Goal: Task Accomplishment & Management: Manage account settings

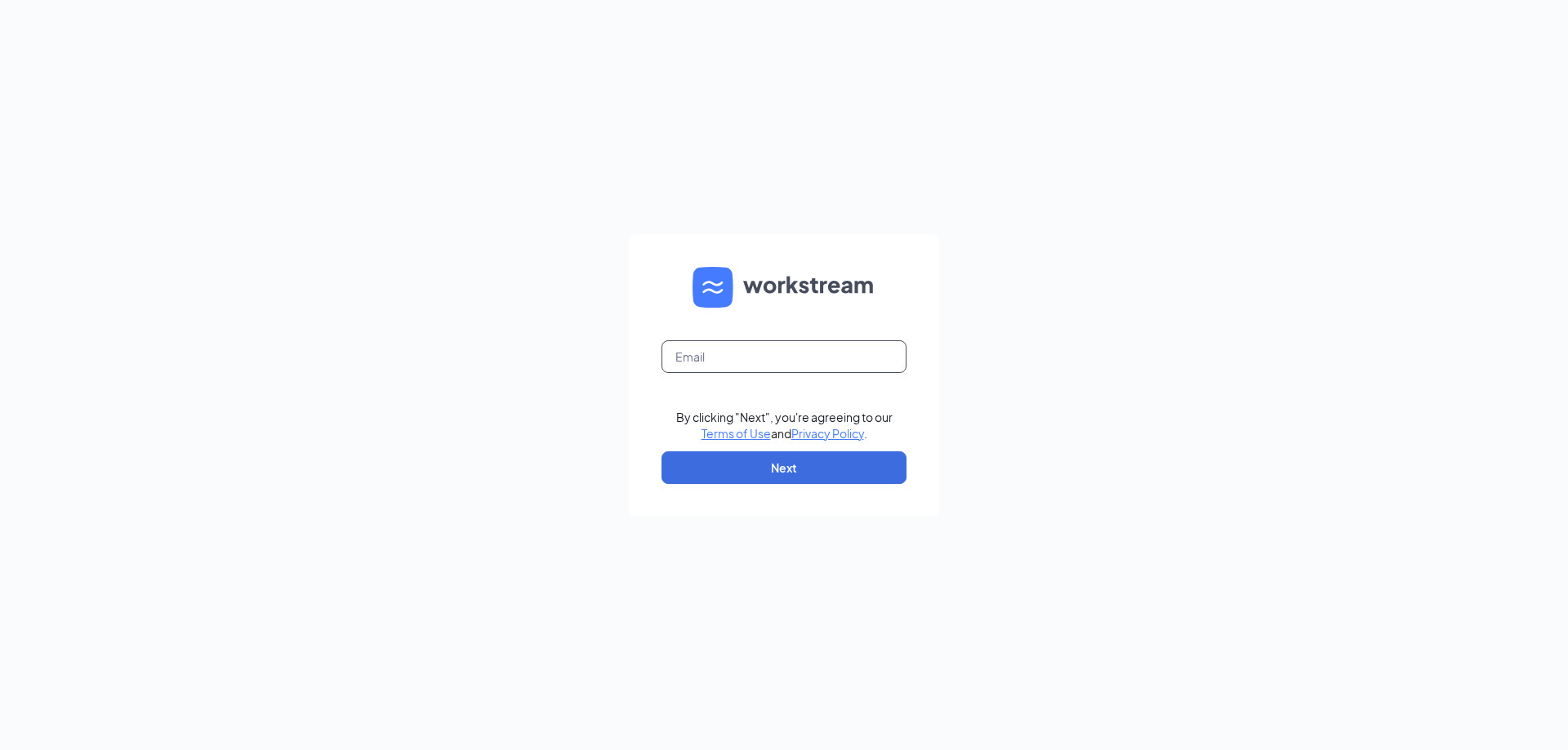
click at [715, 355] on input "text" at bounding box center [784, 357] width 245 height 32
type input "tchampney@3pointe.com"
click at [760, 479] on button "Next" at bounding box center [784, 468] width 245 height 32
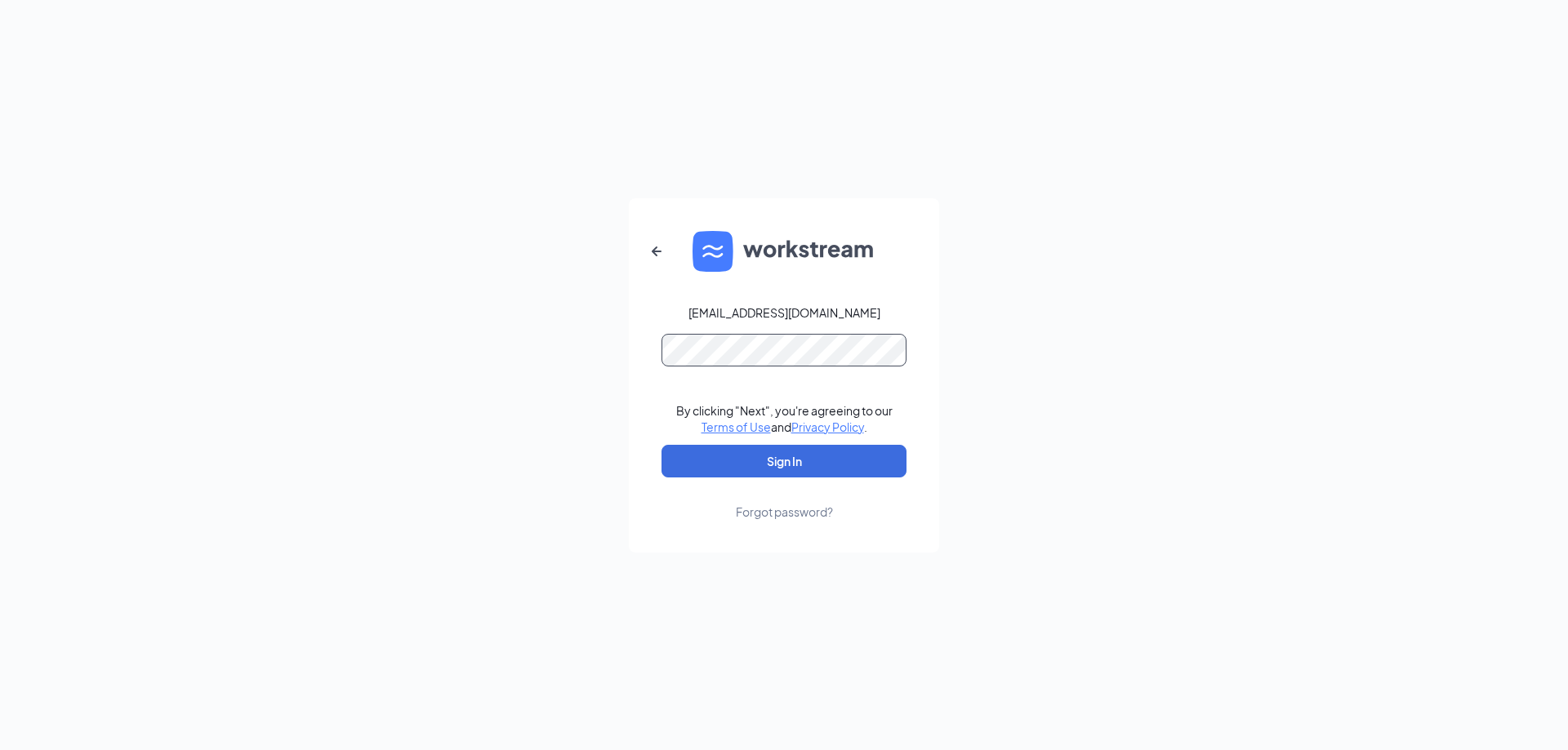
click at [662, 445] on button "Sign In" at bounding box center [784, 461] width 245 height 32
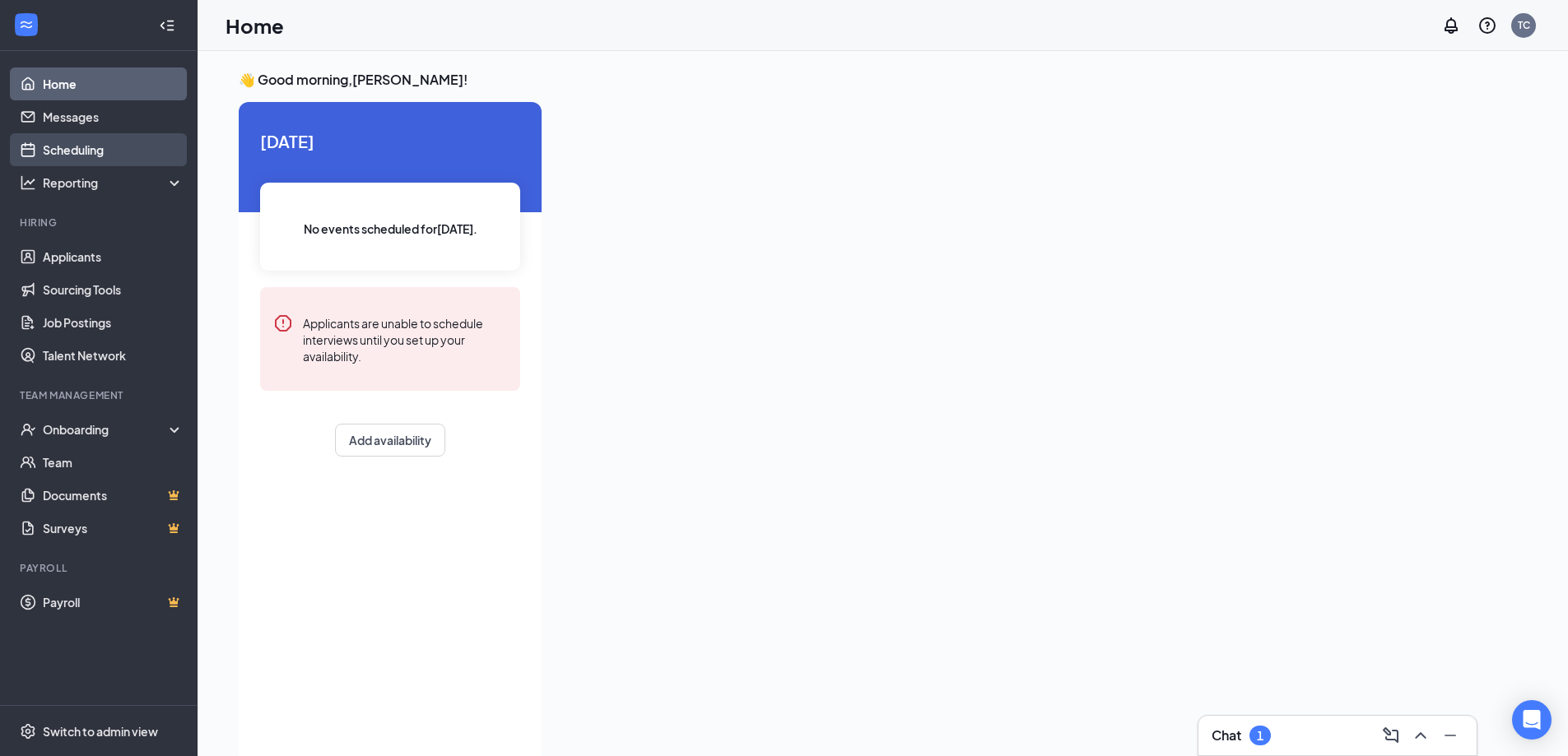
click at [77, 151] on link "Scheduling" at bounding box center [114, 150] width 141 height 33
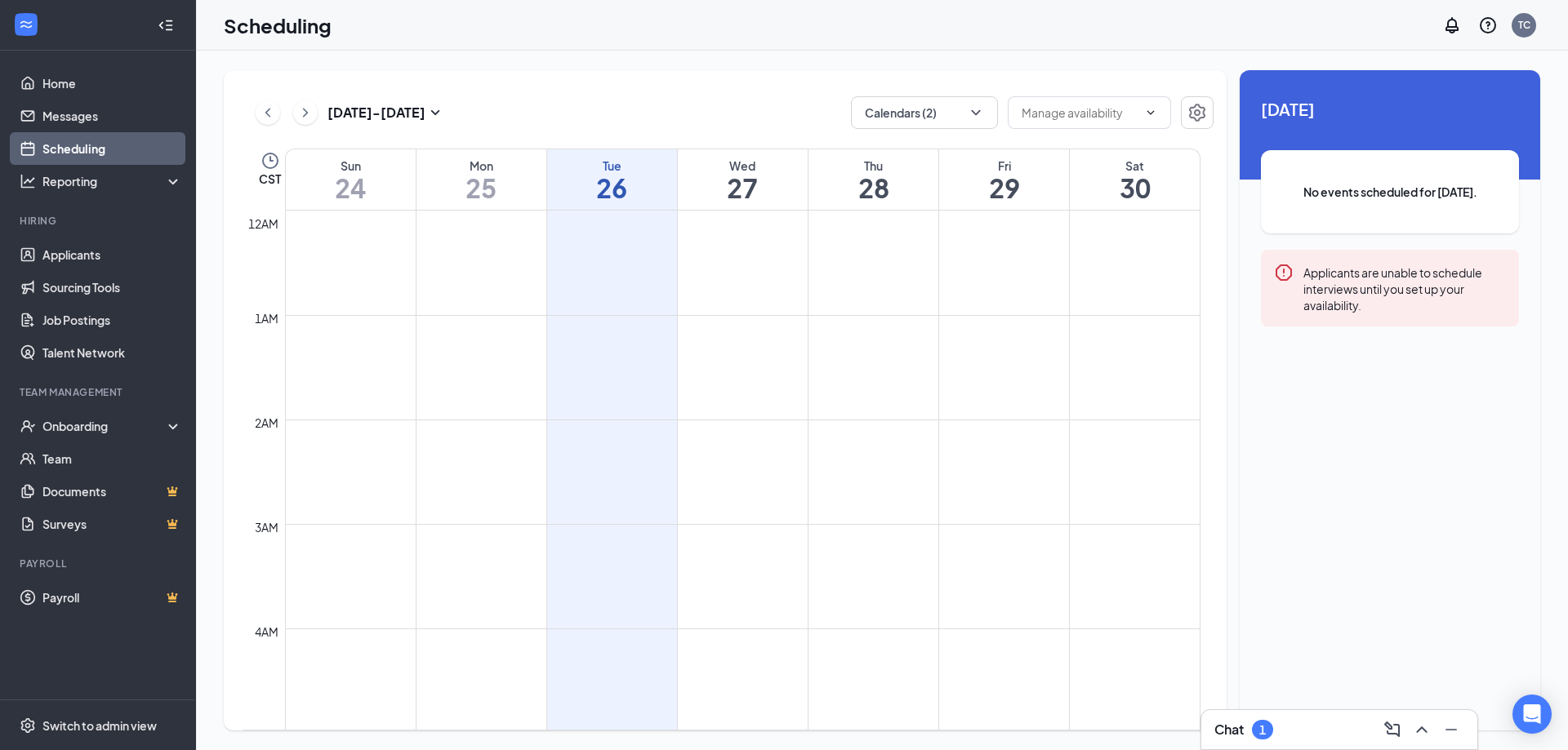
scroll to position [802, 0]
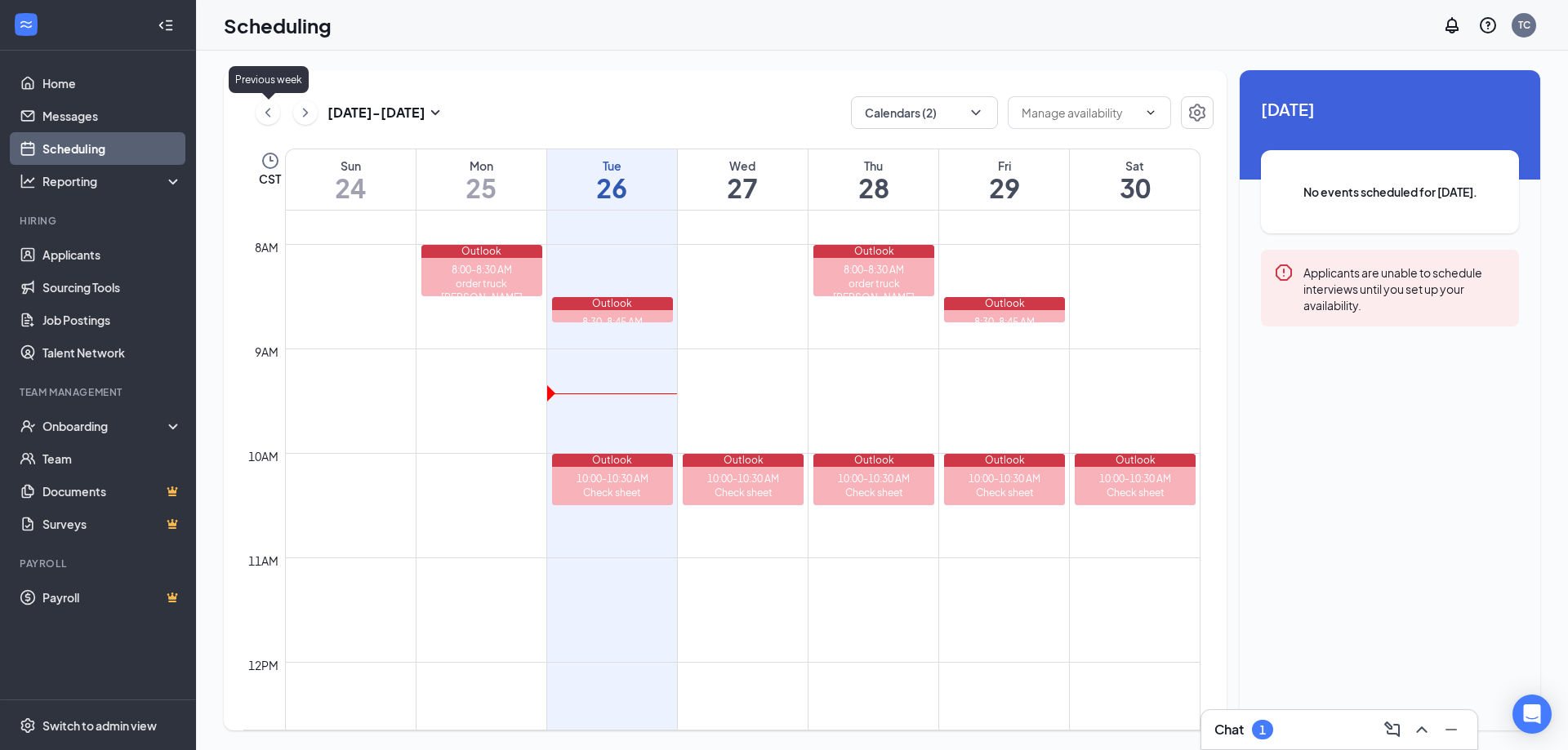
click at [259, 116] on icon "ChevronLeft" at bounding box center [267, 113] width 16 height 20
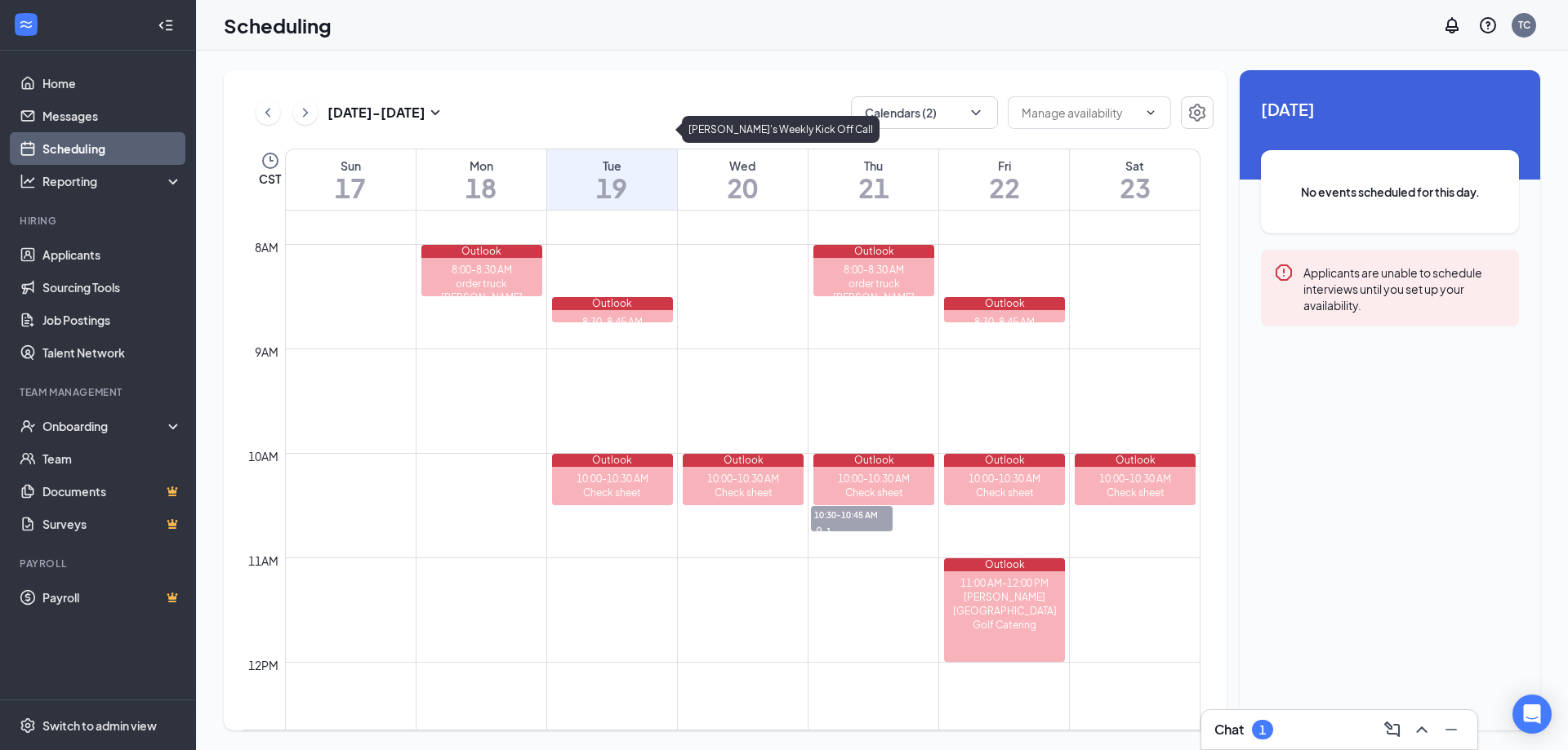
scroll to position [992, 0]
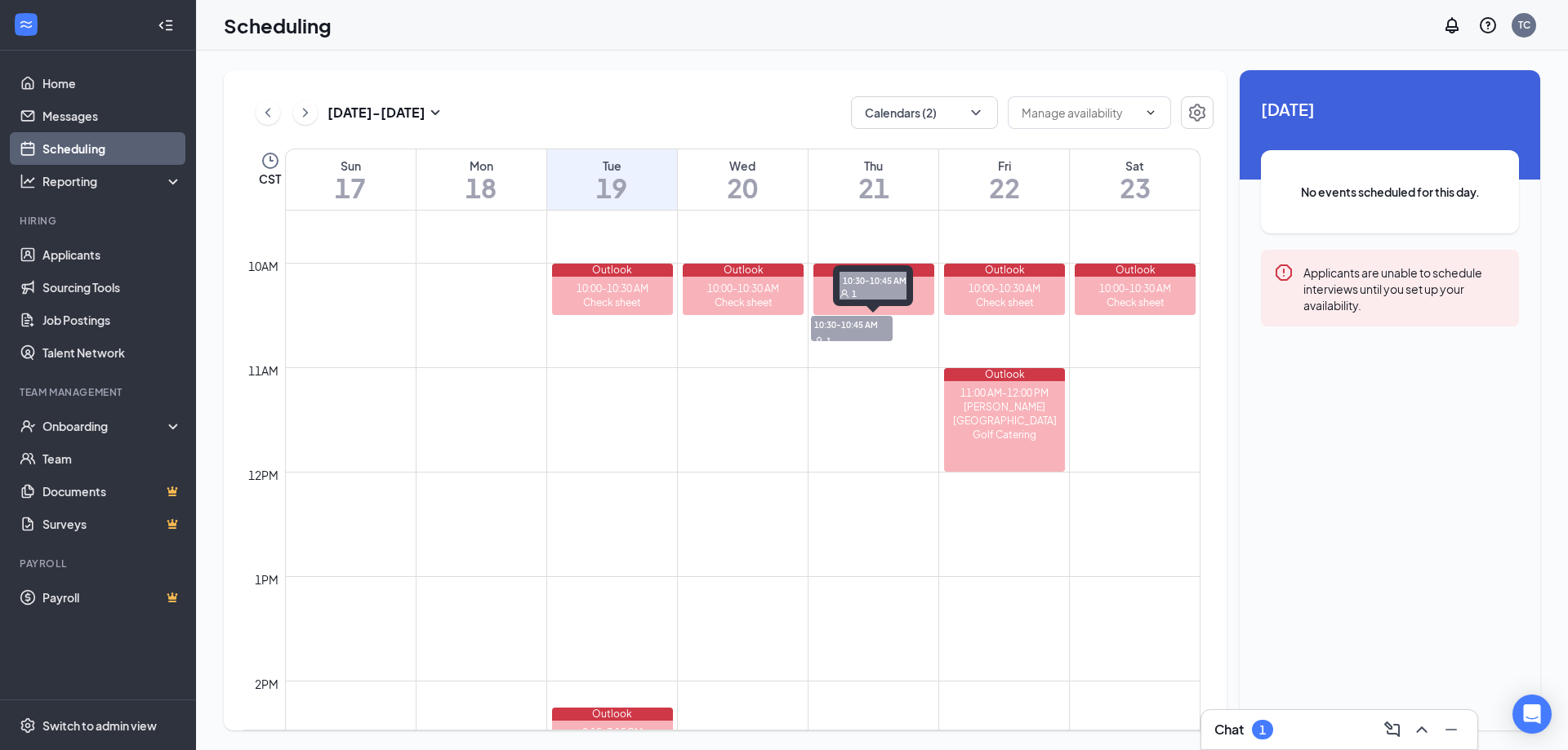
click at [871, 331] on span "10:30-10:45 AM" at bounding box center [852, 323] width 82 height 16
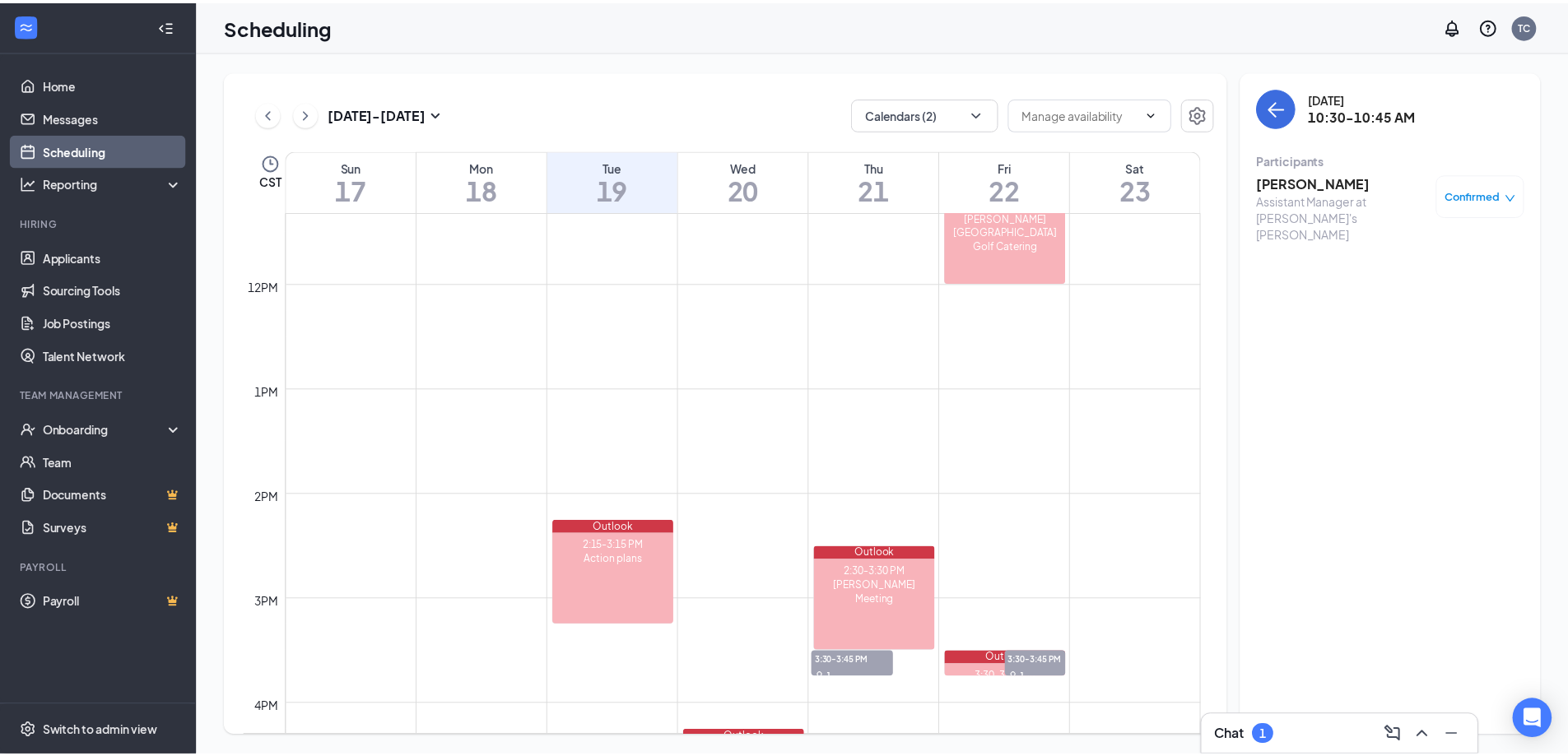
scroll to position [1385, 0]
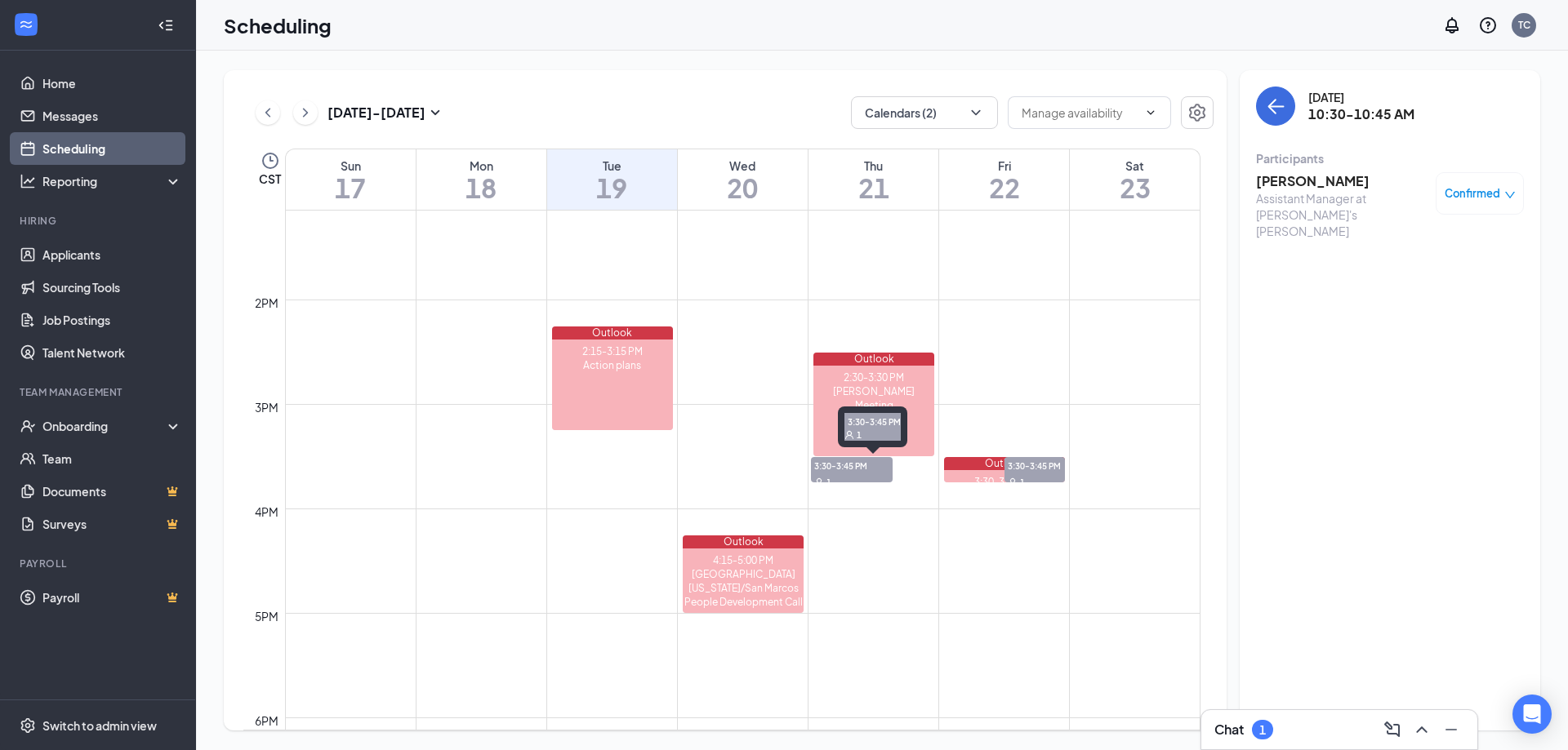
click at [866, 478] on div "1" at bounding box center [852, 481] width 82 height 16
click at [58, 116] on link "Messages" at bounding box center [113, 116] width 140 height 32
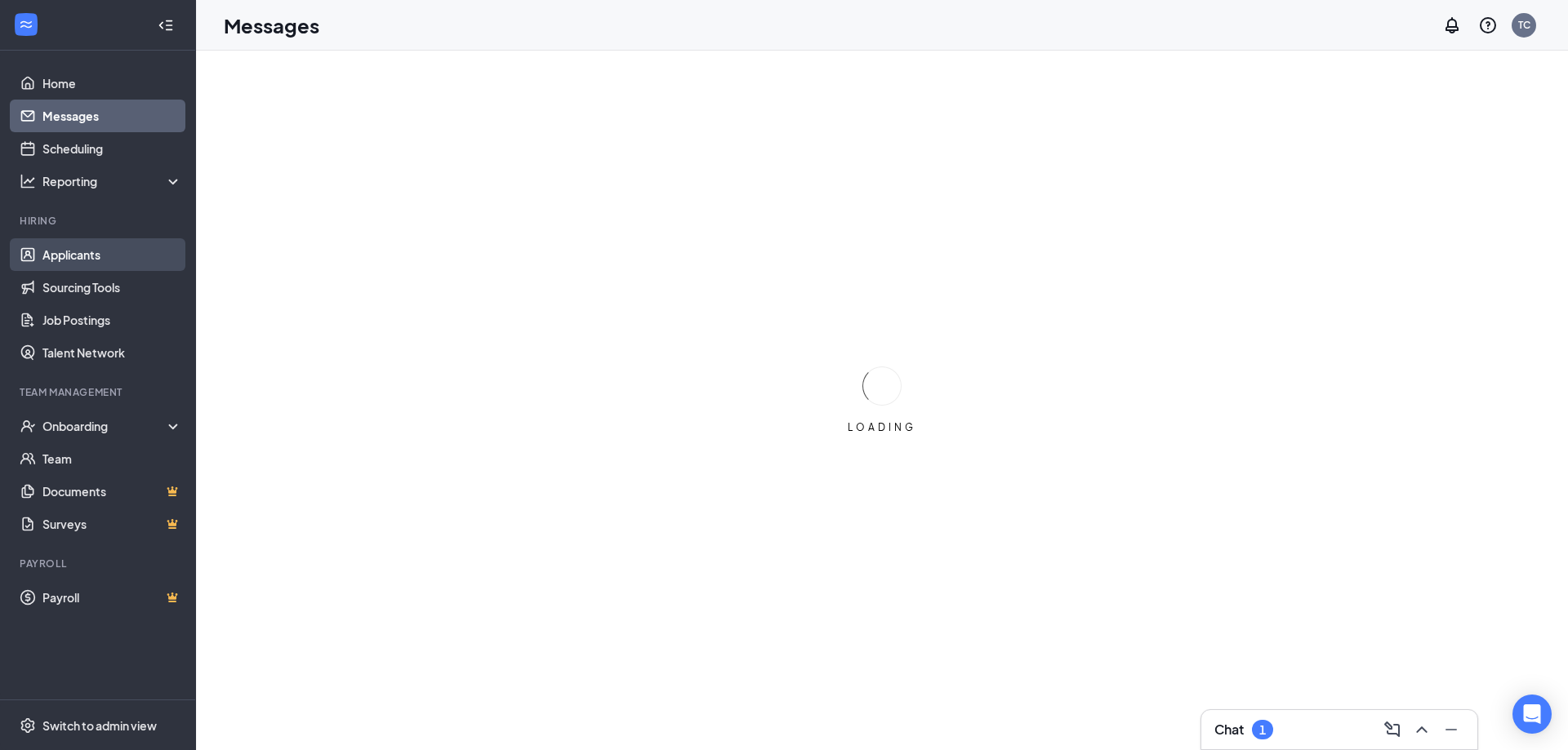
click at [63, 250] on link "Applicants" at bounding box center [113, 254] width 140 height 32
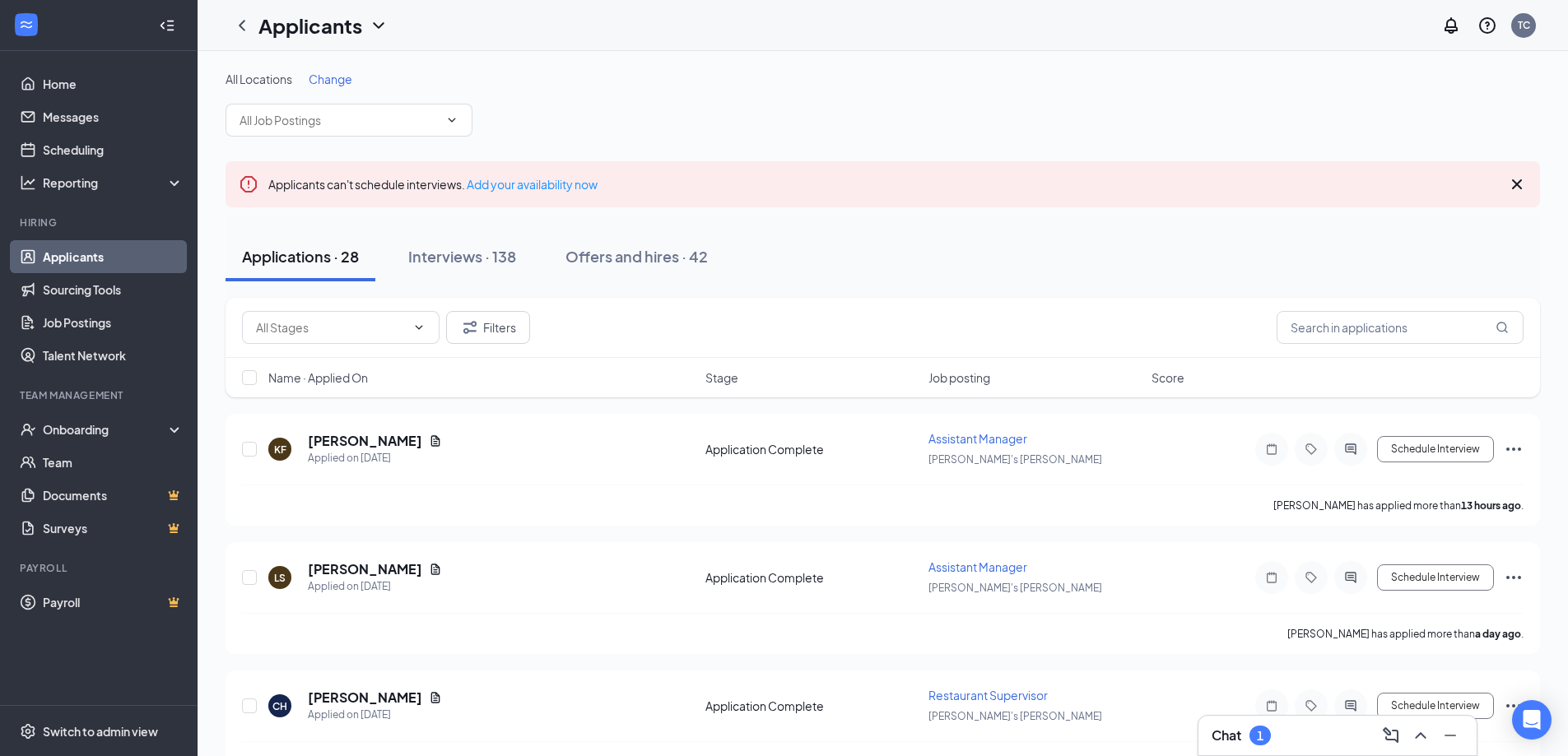
click at [333, 85] on span "Change" at bounding box center [330, 78] width 44 height 15
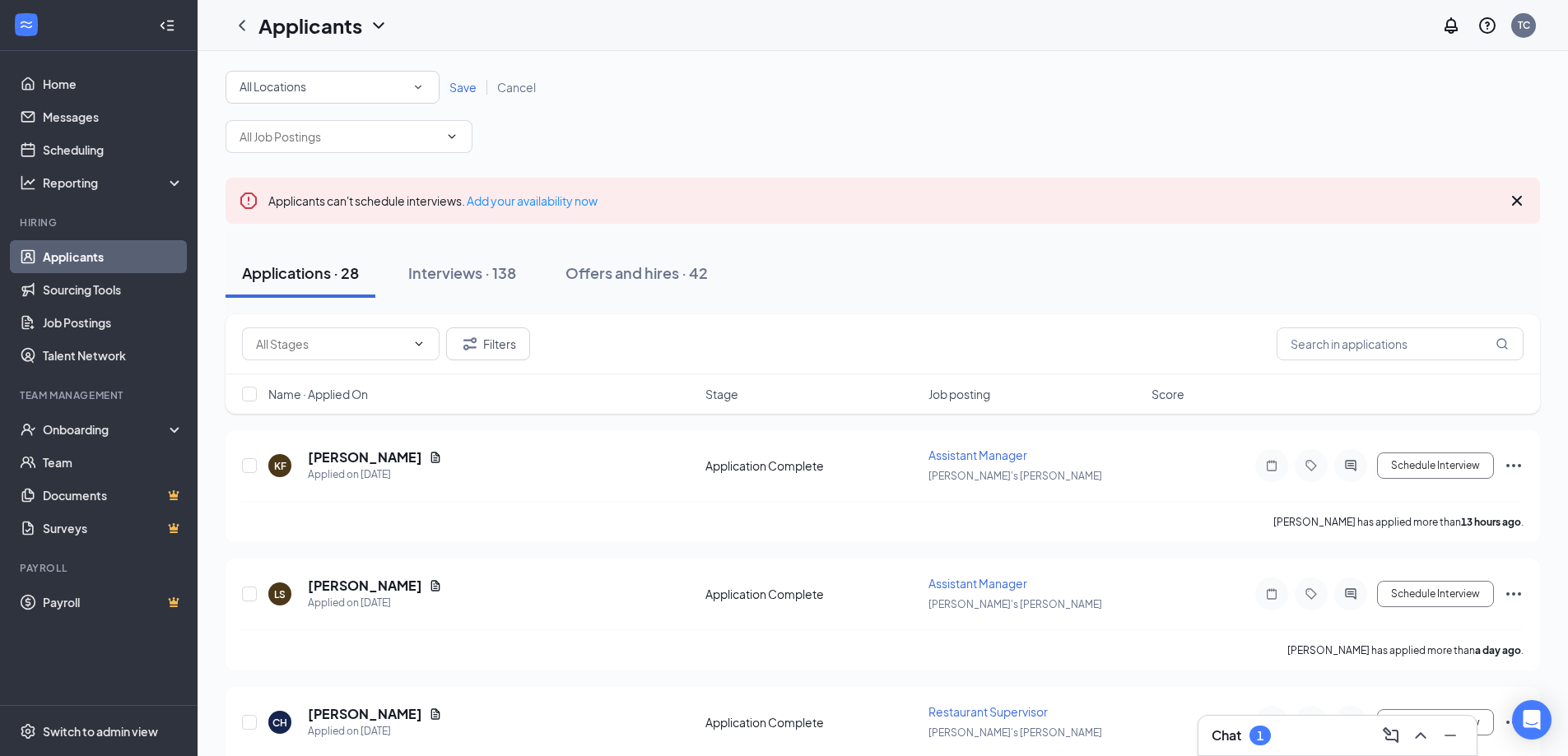
click at [352, 92] on div "All Locations" at bounding box center [332, 87] width 186 height 20
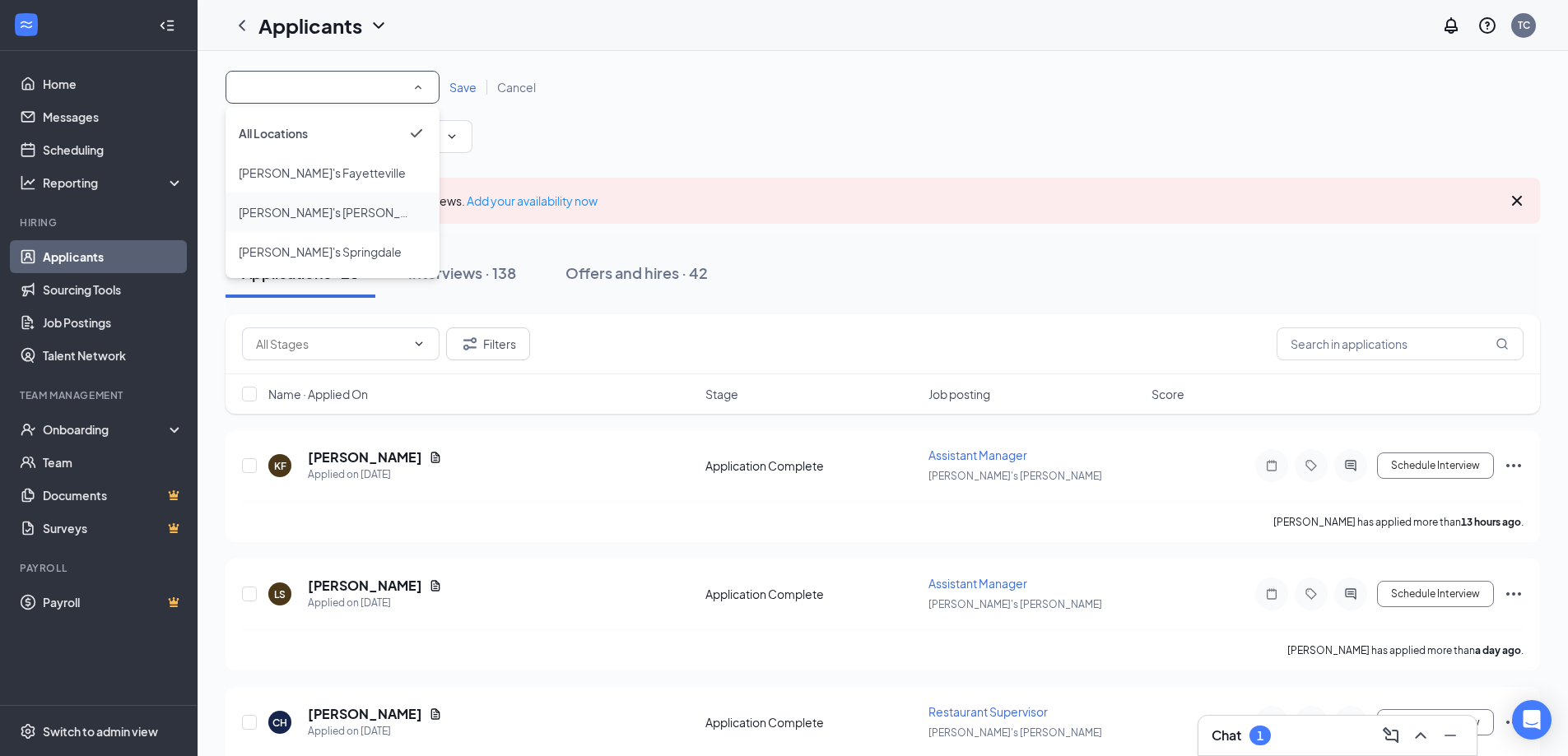
click at [310, 215] on span "[PERSON_NAME]'s [PERSON_NAME]" at bounding box center [337, 212] width 198 height 15
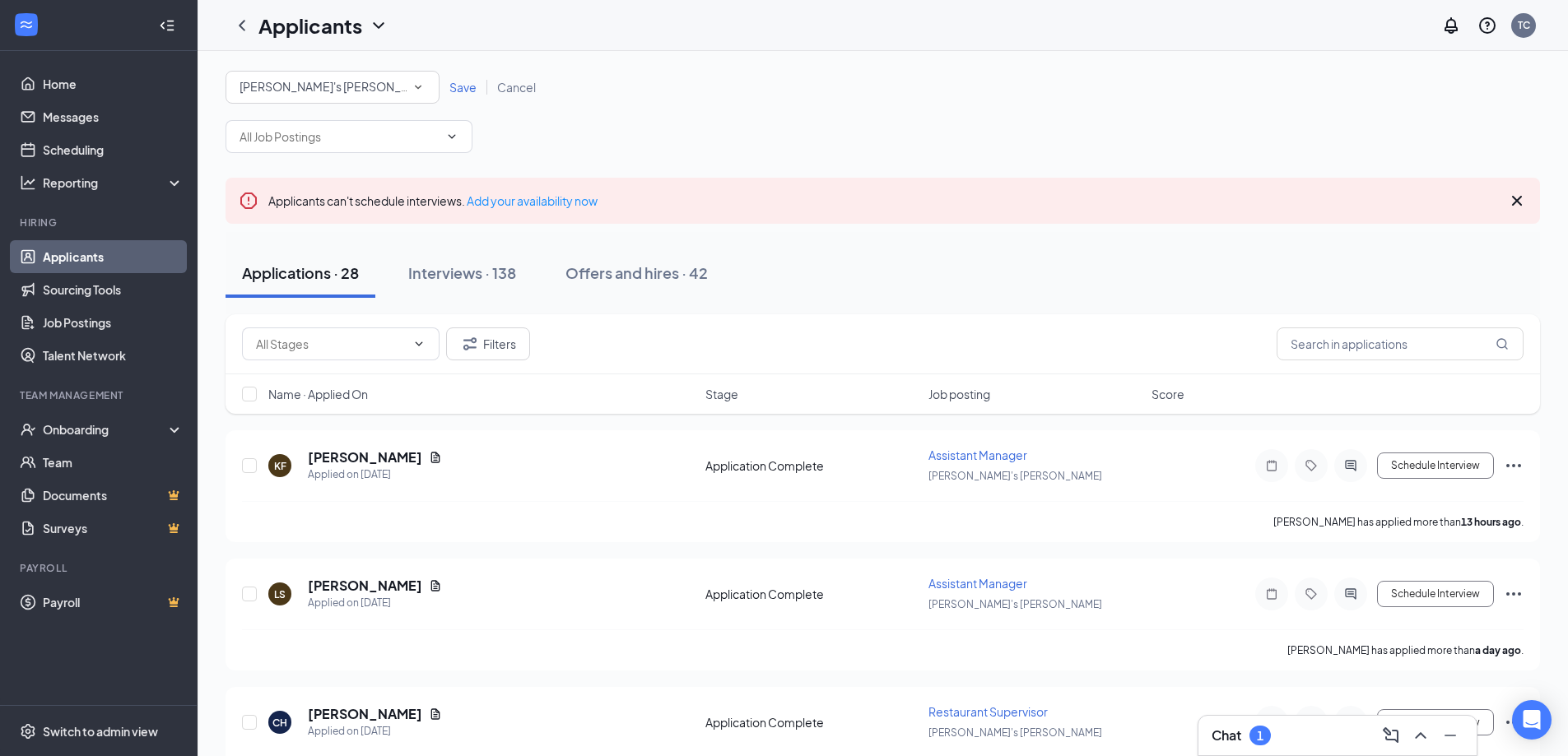
click at [464, 88] on span "Save" at bounding box center [463, 87] width 28 height 15
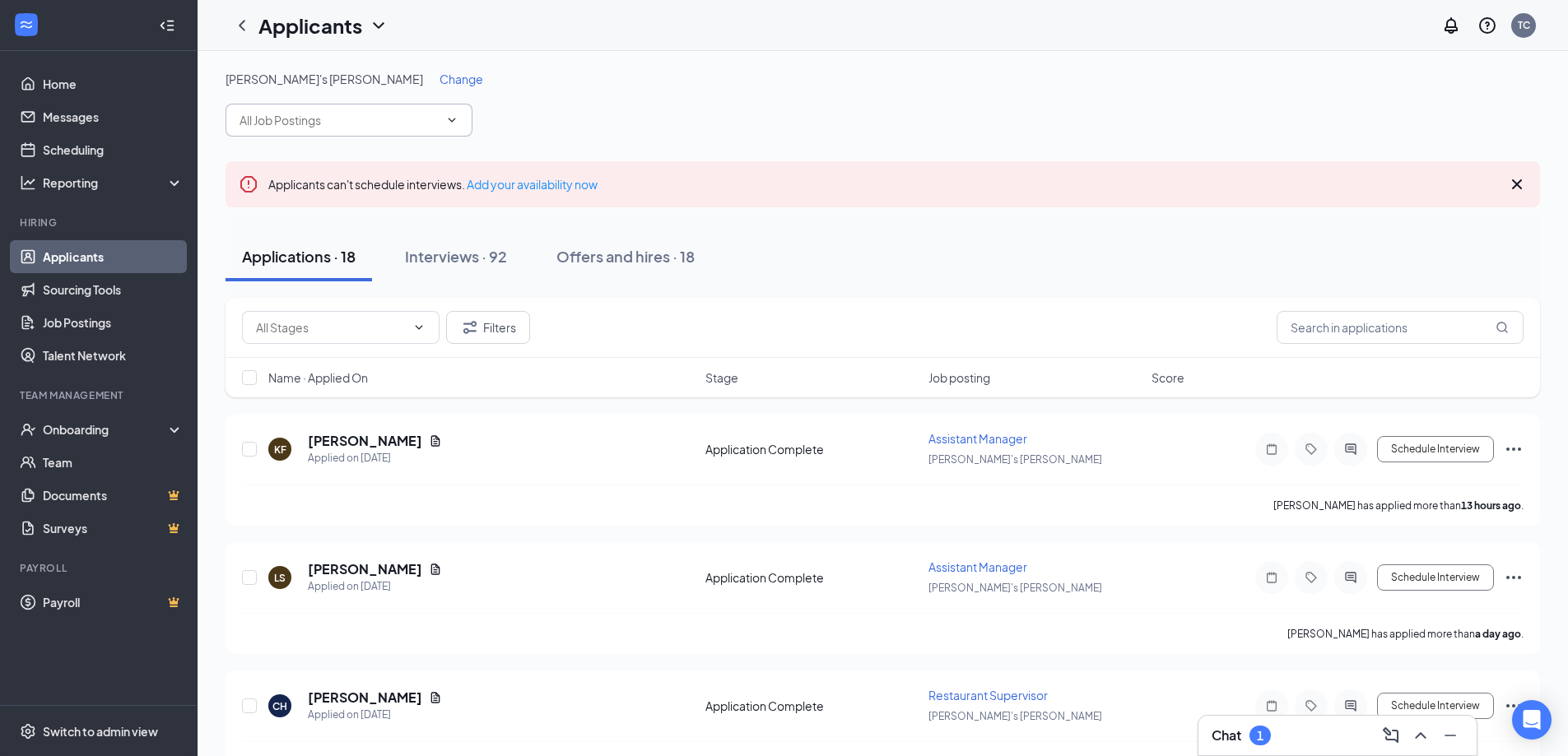
click at [360, 132] on span at bounding box center [348, 120] width 247 height 33
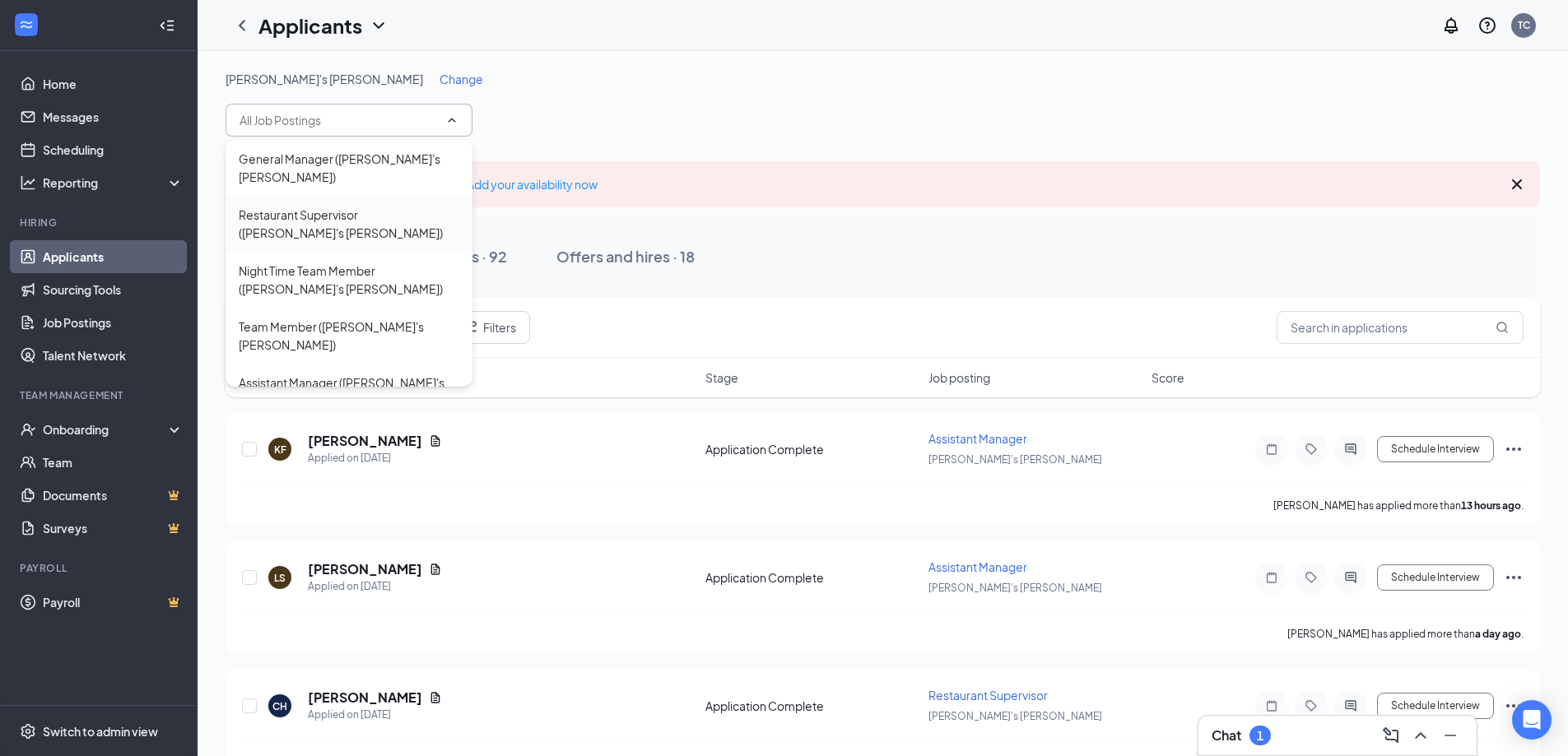
click at [328, 212] on div "Restaurant Supervisor ([PERSON_NAME]'s [PERSON_NAME])" at bounding box center [348, 224] width 220 height 36
type input "Restaurant Supervisor ([PERSON_NAME]'s [PERSON_NAME])"
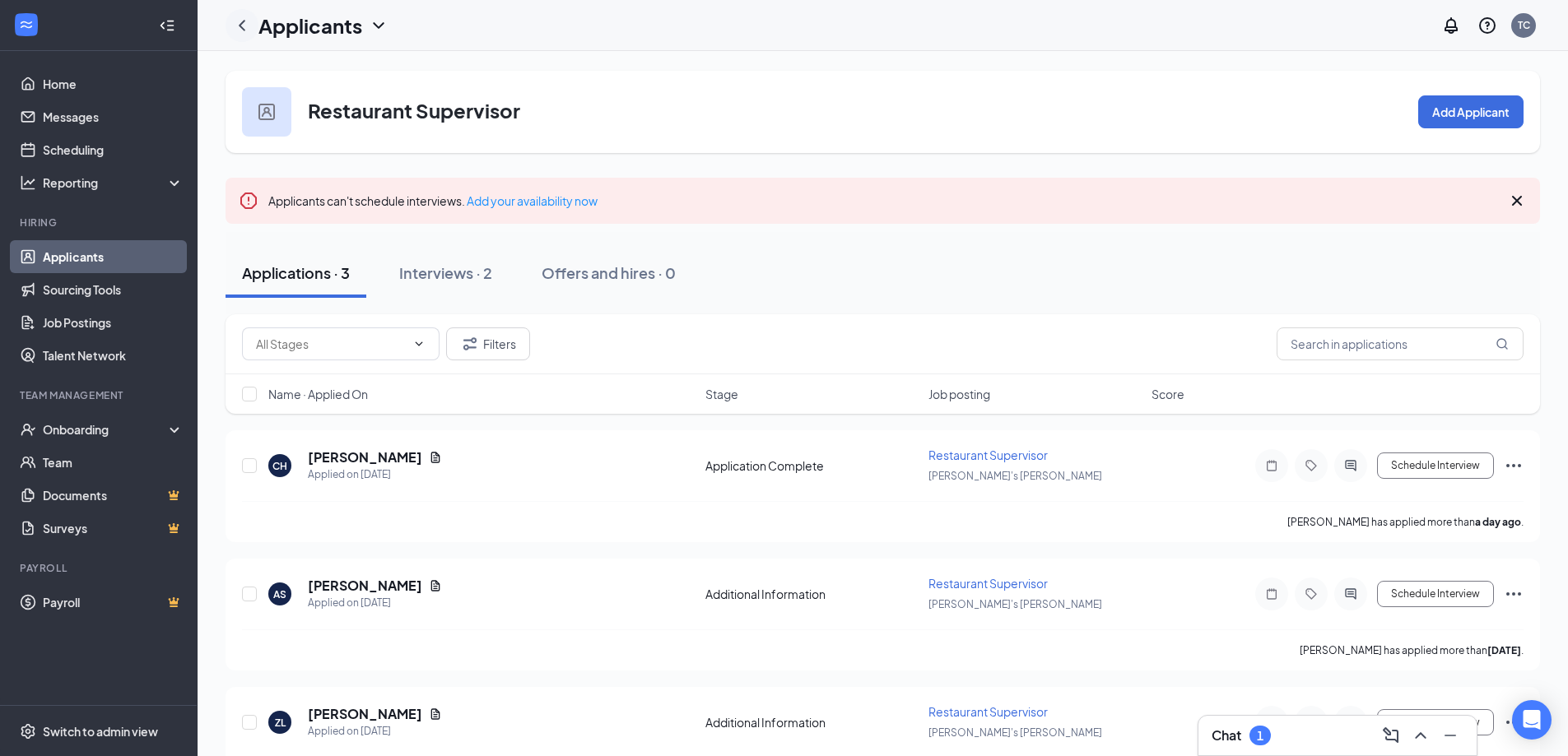
click at [238, 34] on icon "ChevronLeft" at bounding box center [242, 25] width 20 height 20
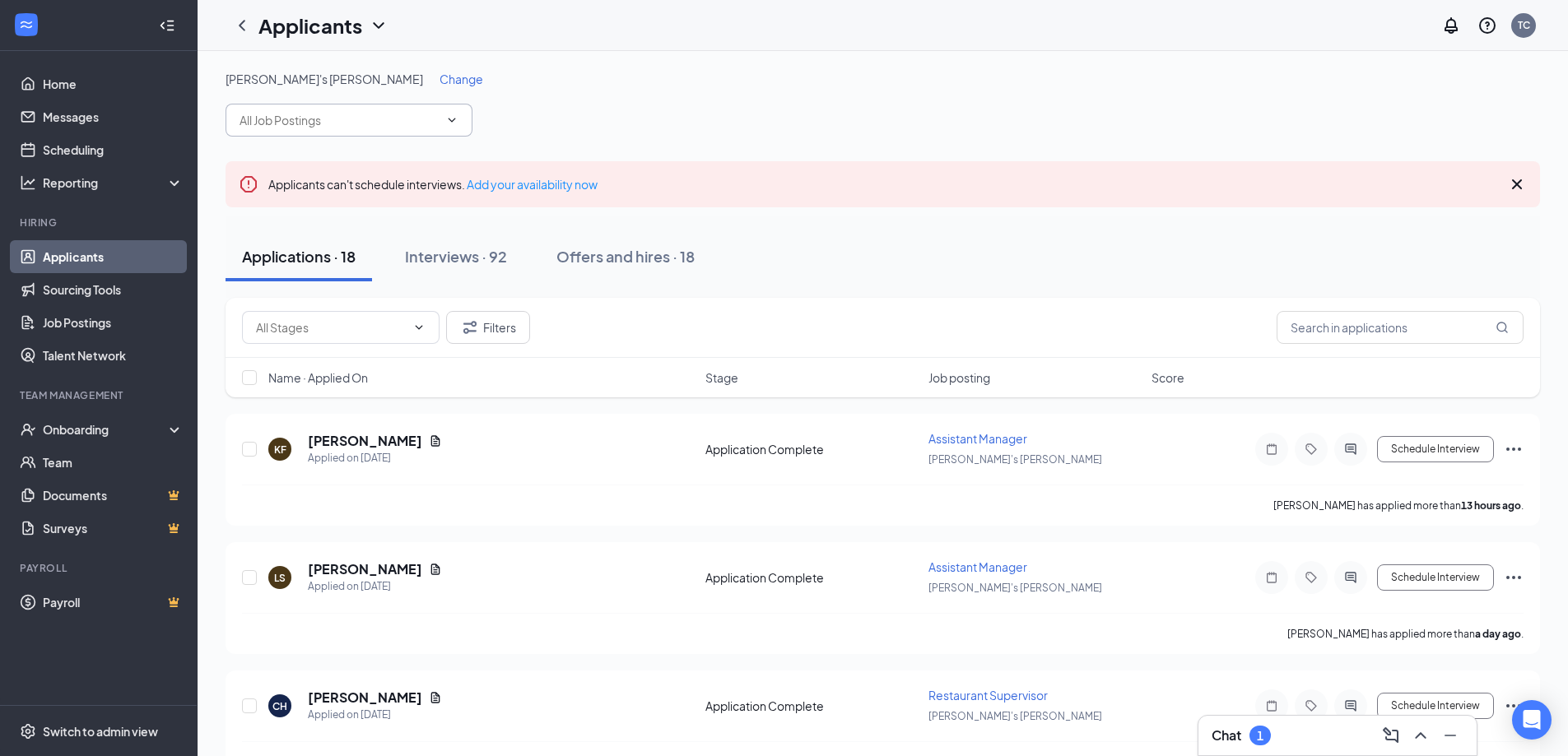
click at [341, 124] on input "text" at bounding box center [339, 120] width 200 height 18
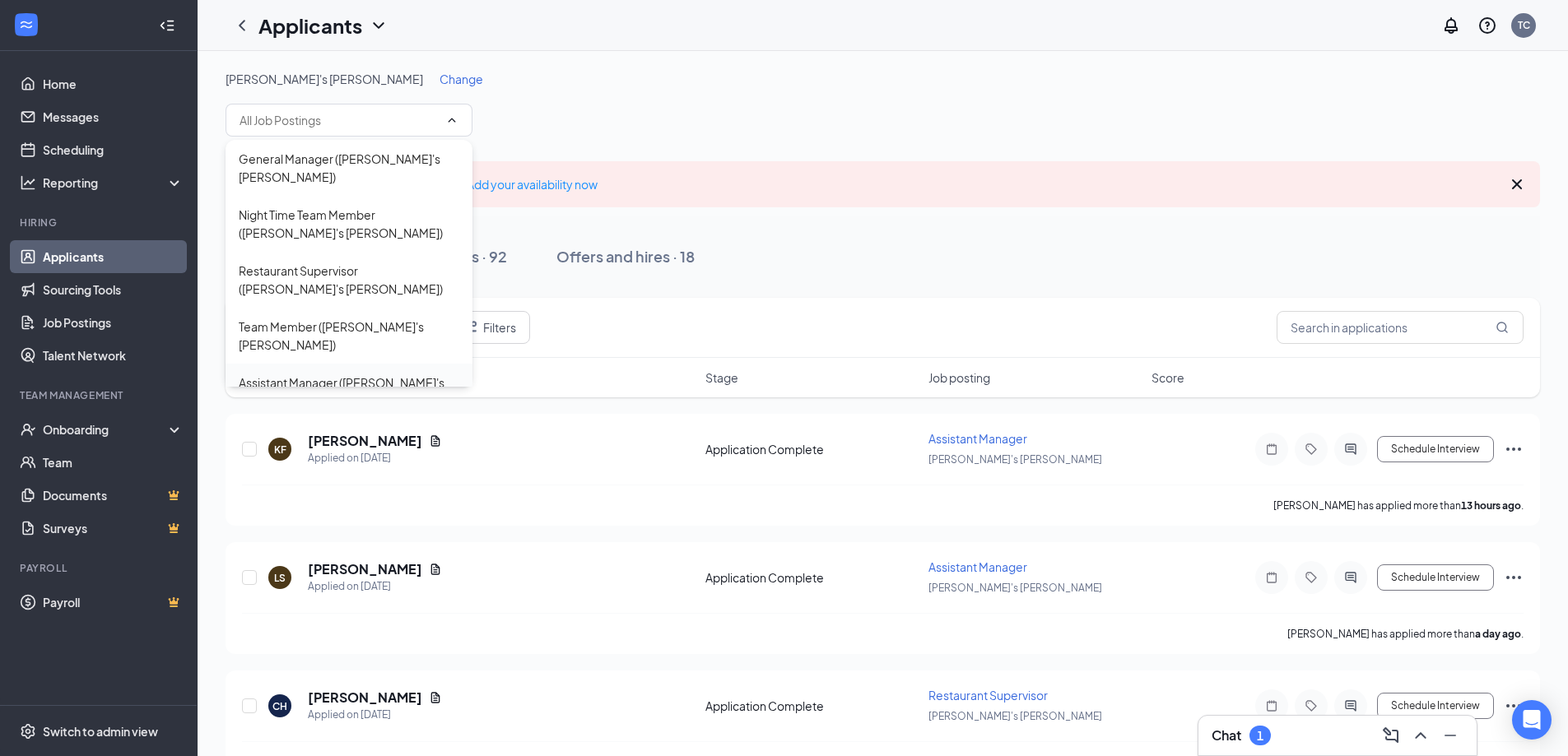
click at [312, 373] on div "Assistant Manager ([PERSON_NAME]'s [PERSON_NAME])" at bounding box center [348, 391] width 220 height 36
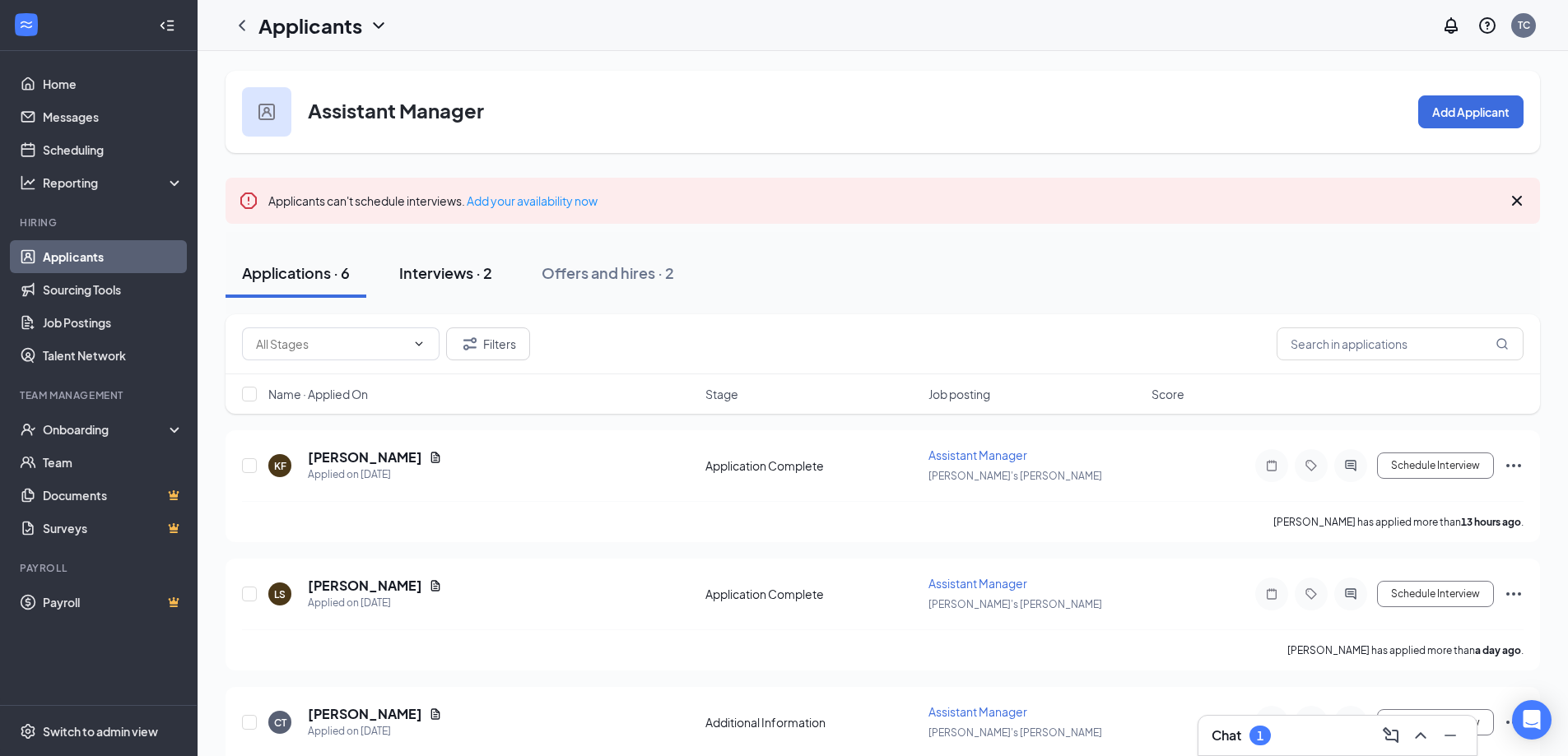
click at [484, 261] on button "Interviews · 2" at bounding box center [446, 273] width 126 height 49
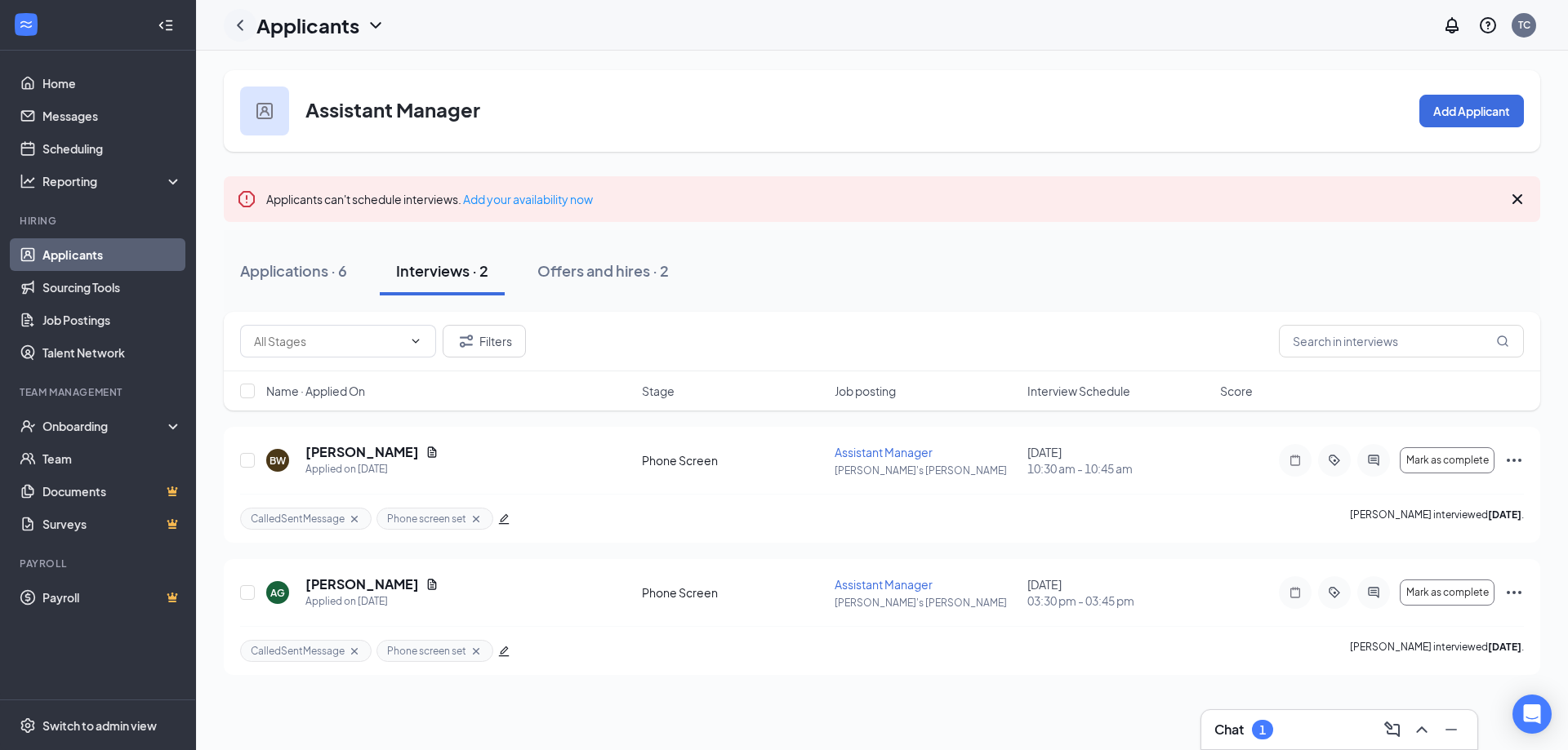
click at [237, 37] on div at bounding box center [240, 26] width 32 height 32
click at [238, 22] on icon "ChevronLeft" at bounding box center [240, 25] width 20 height 20
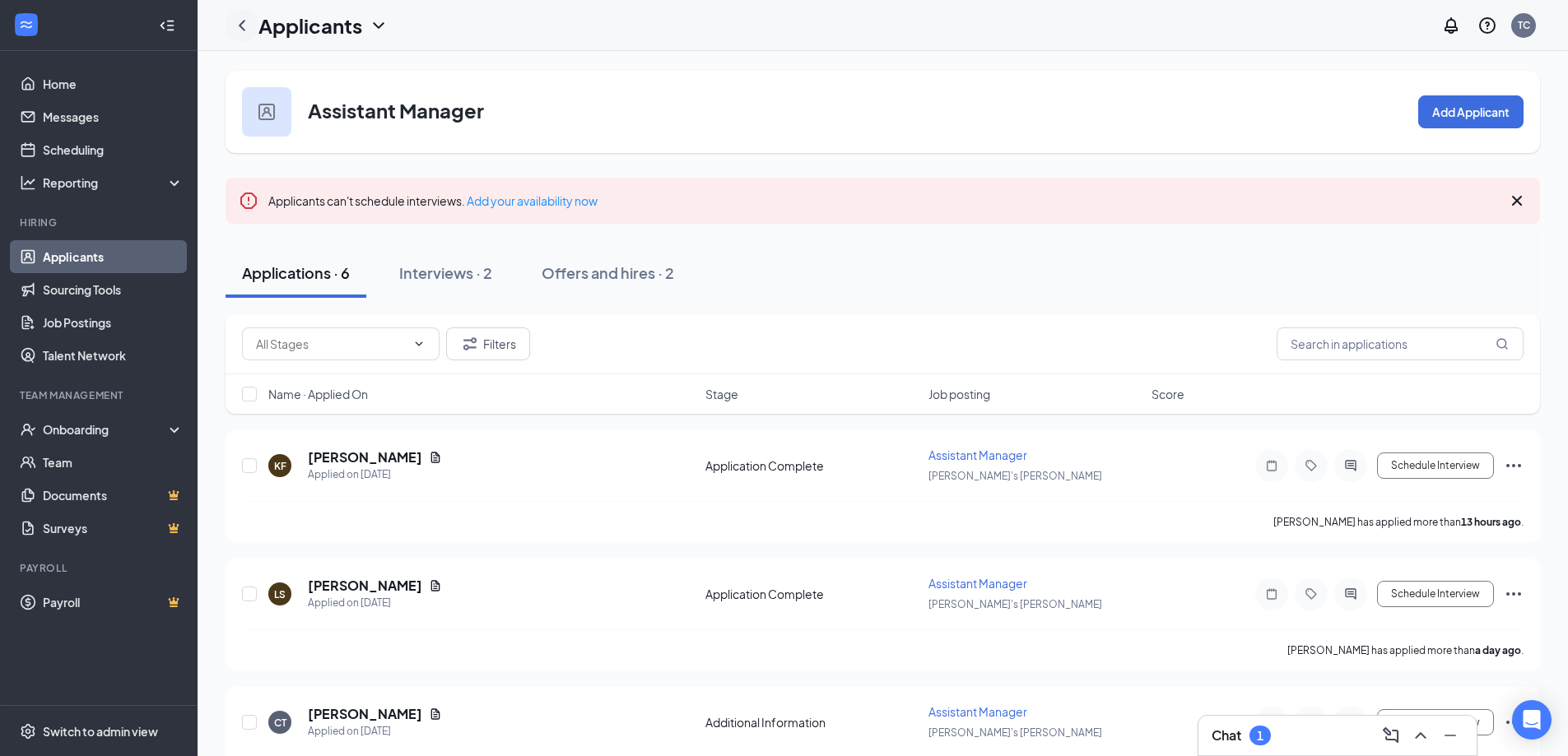
click at [252, 34] on div at bounding box center [242, 26] width 33 height 33
click at [237, 22] on icon "ChevronLeft" at bounding box center [242, 25] width 20 height 20
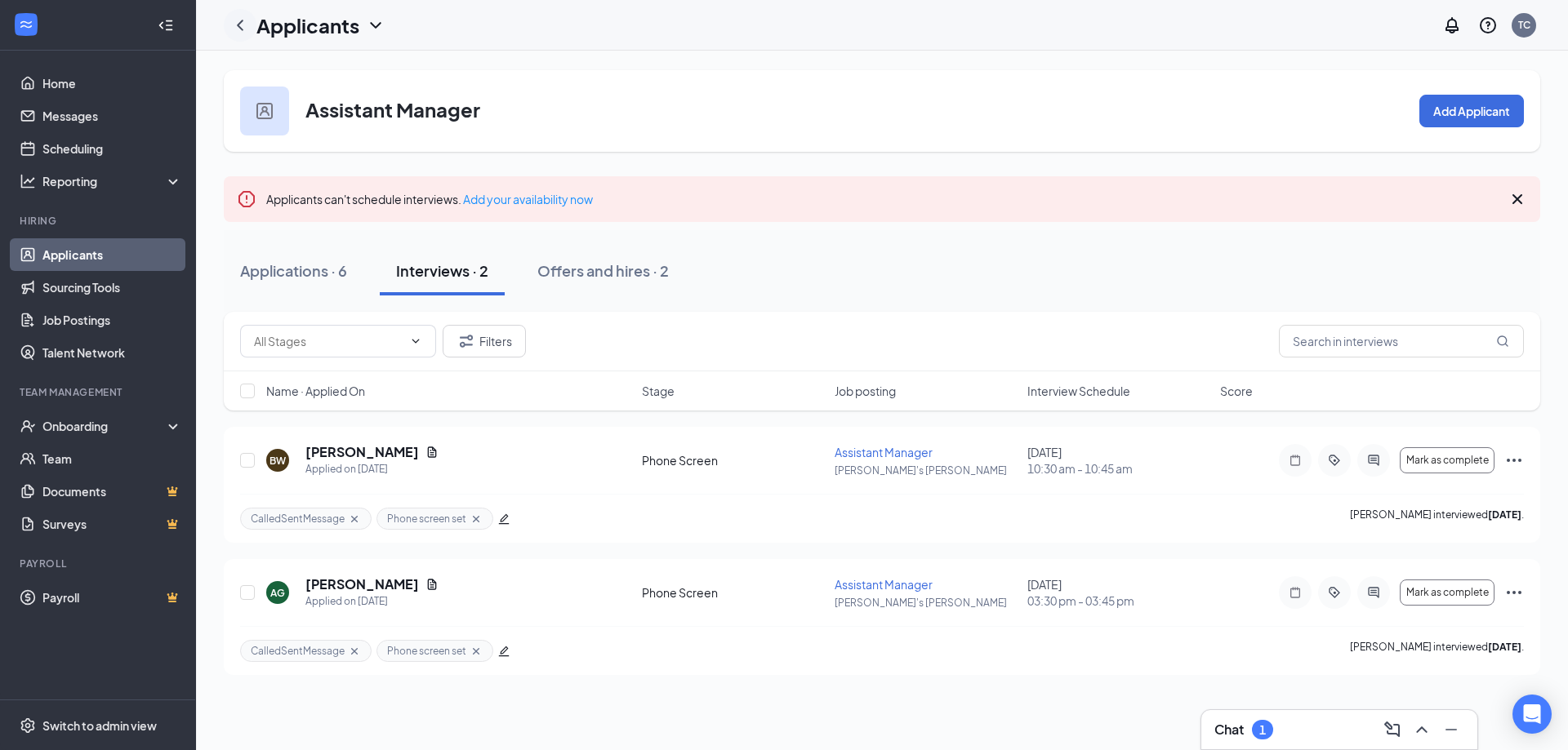
click at [235, 22] on icon "ChevronLeft" at bounding box center [240, 25] width 20 height 20
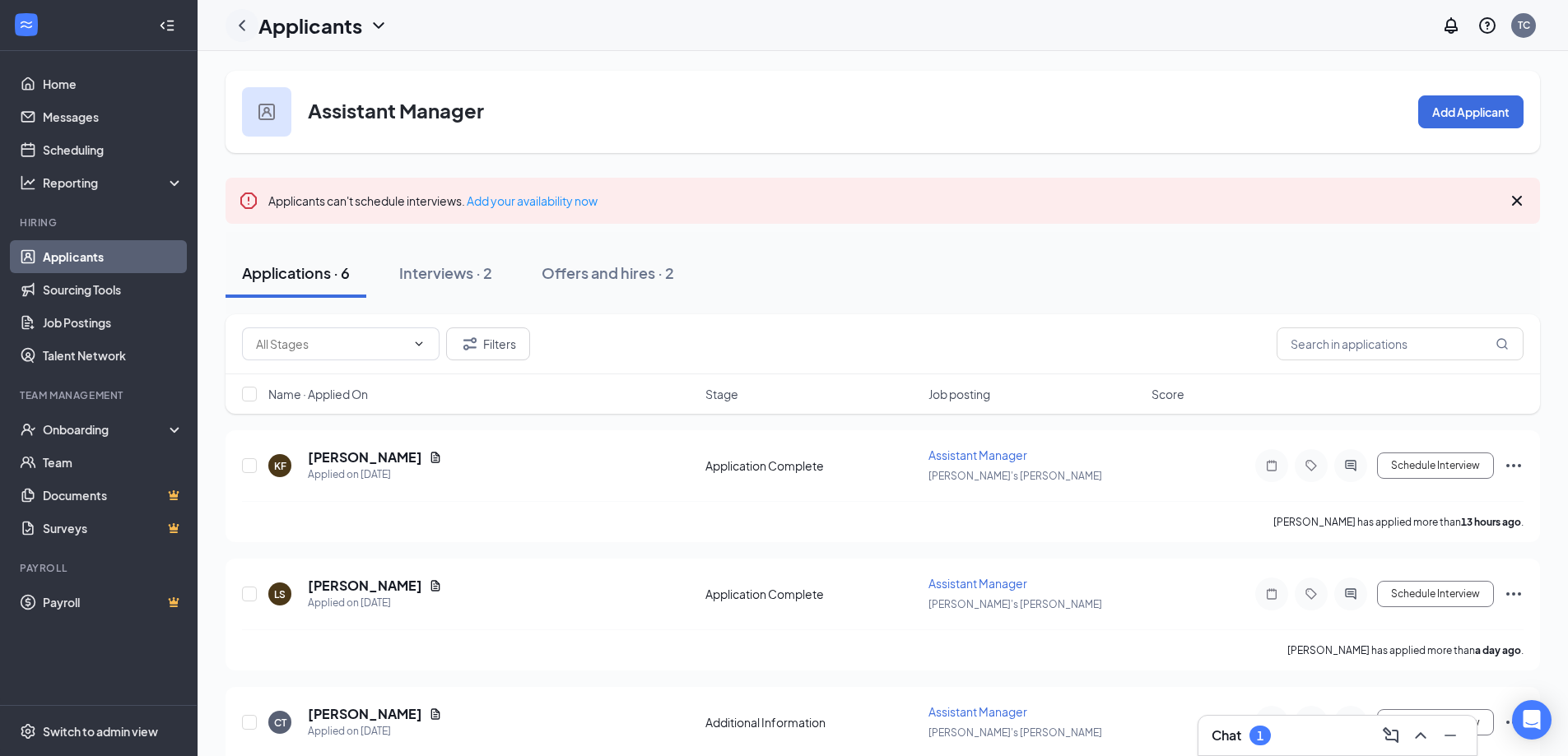
click at [237, 22] on icon "ChevronLeft" at bounding box center [242, 25] width 20 height 20
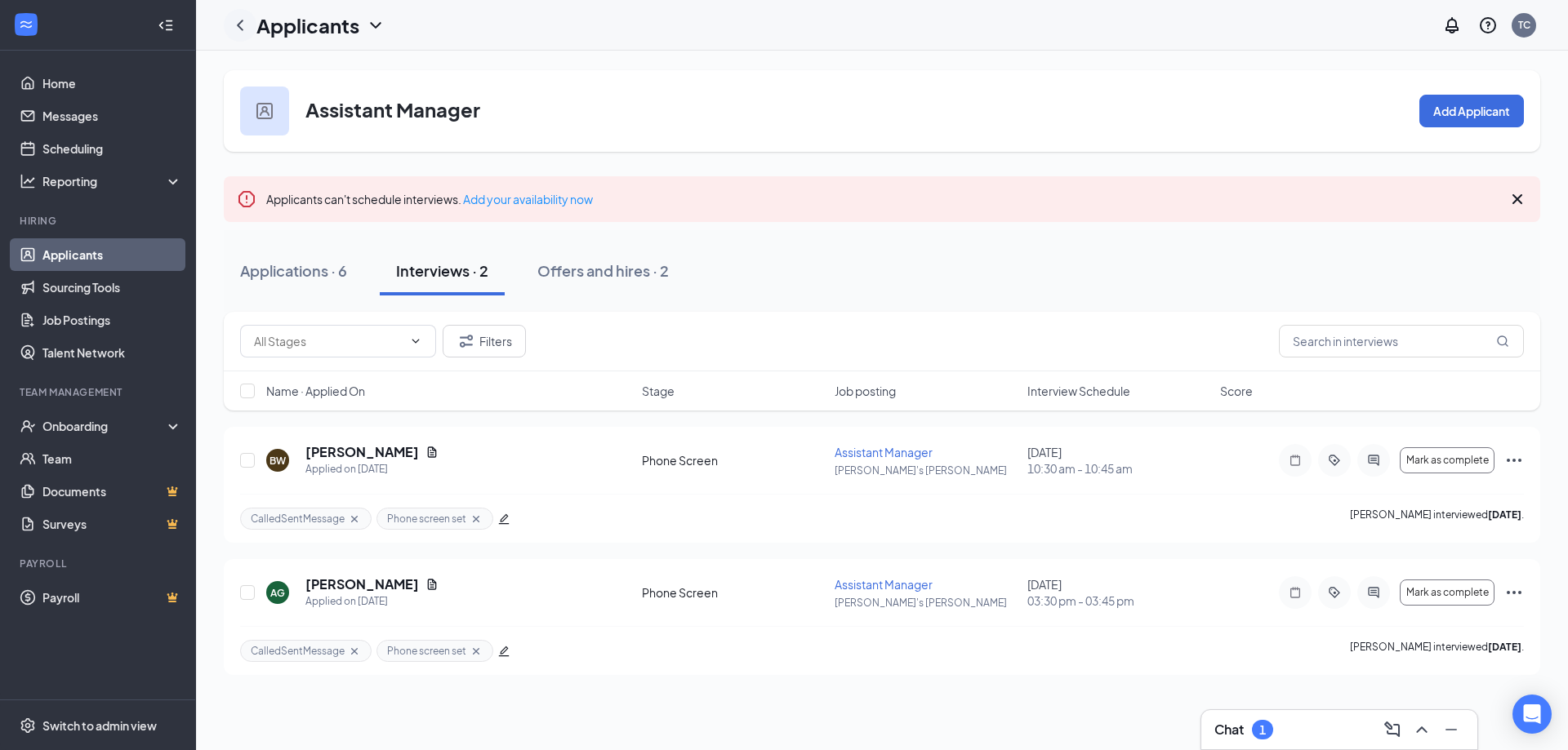
click at [235, 22] on icon "ChevronLeft" at bounding box center [240, 25] width 20 height 20
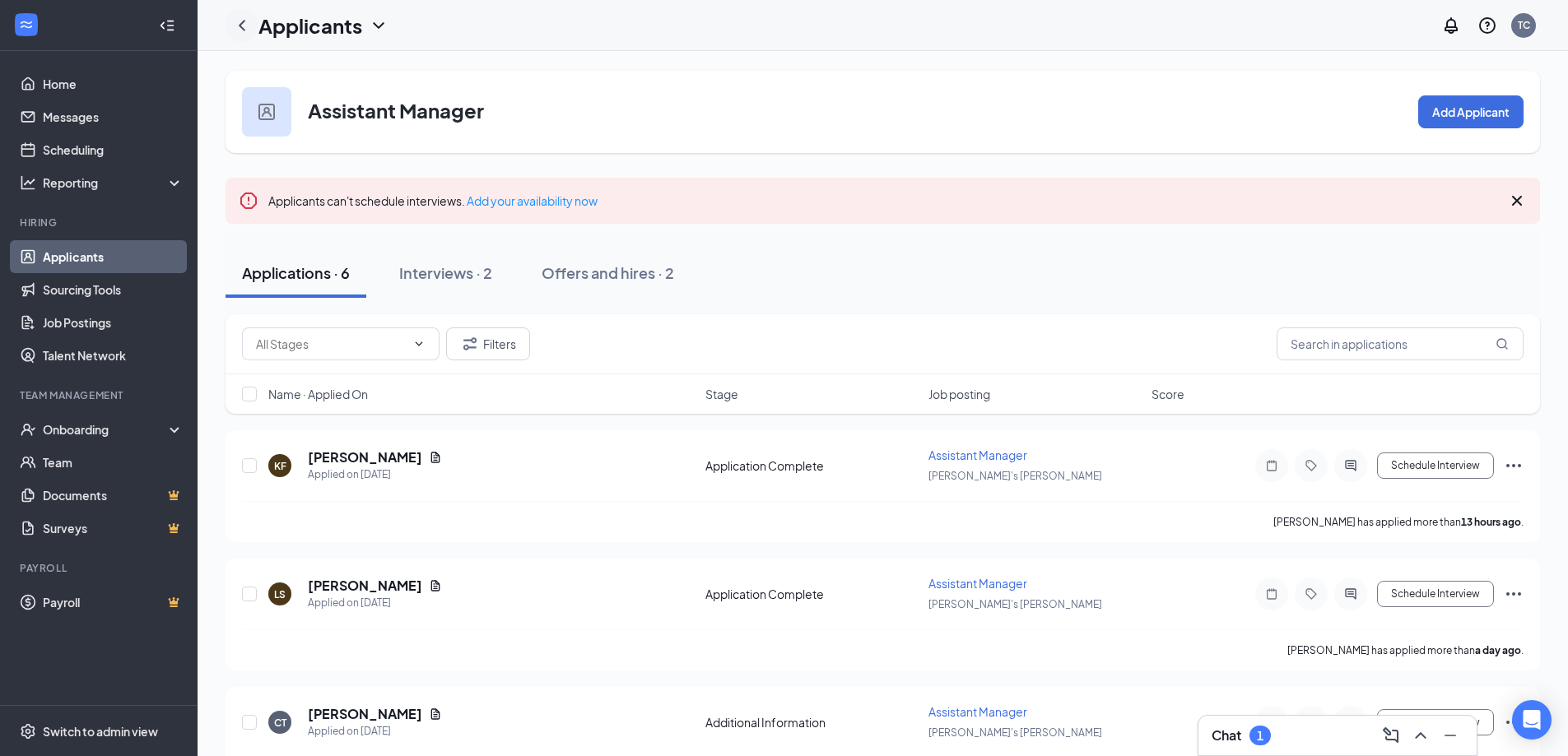
click at [237, 22] on icon "ChevronLeft" at bounding box center [242, 25] width 20 height 20
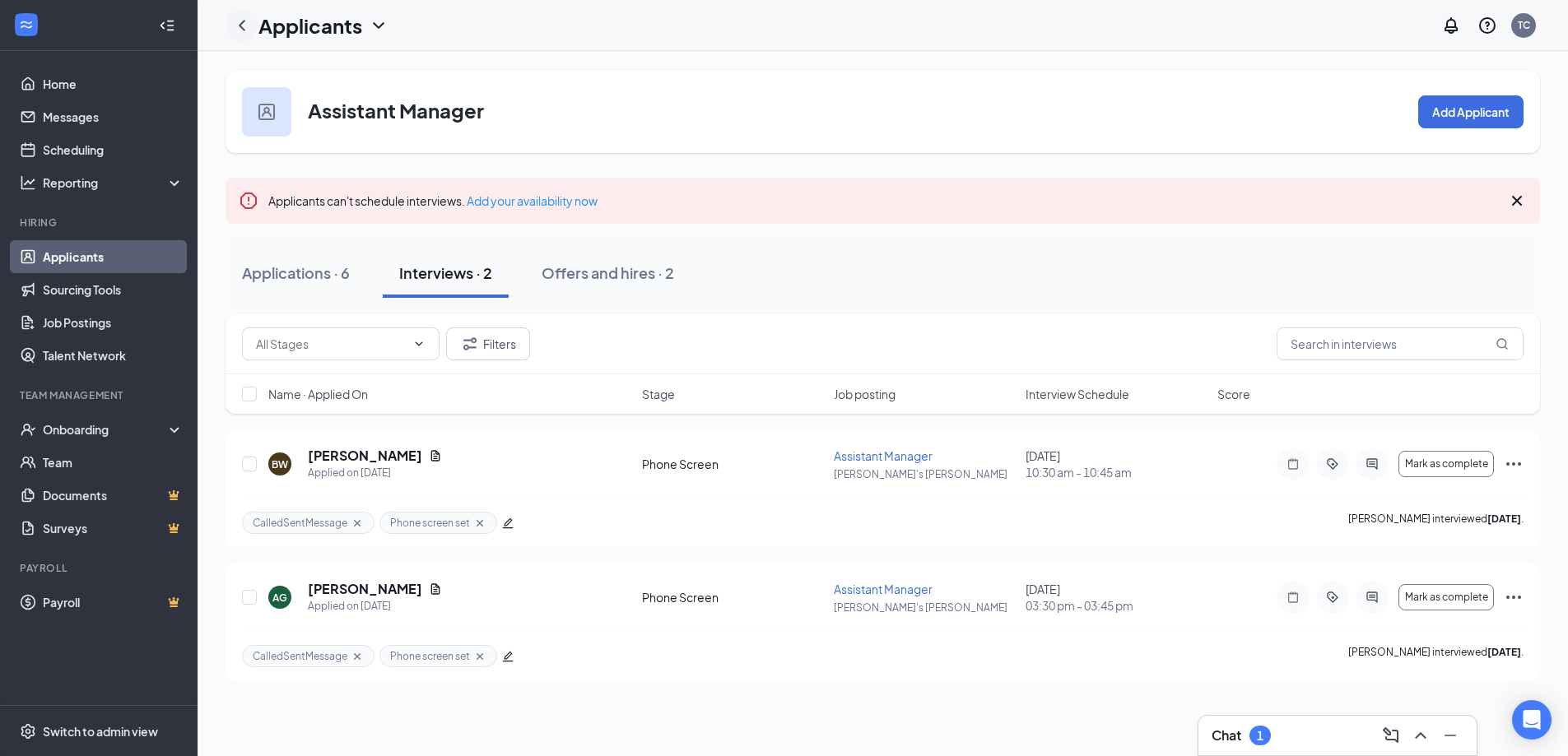
click at [237, 22] on icon "ChevronLeft" at bounding box center [242, 25] width 20 height 20
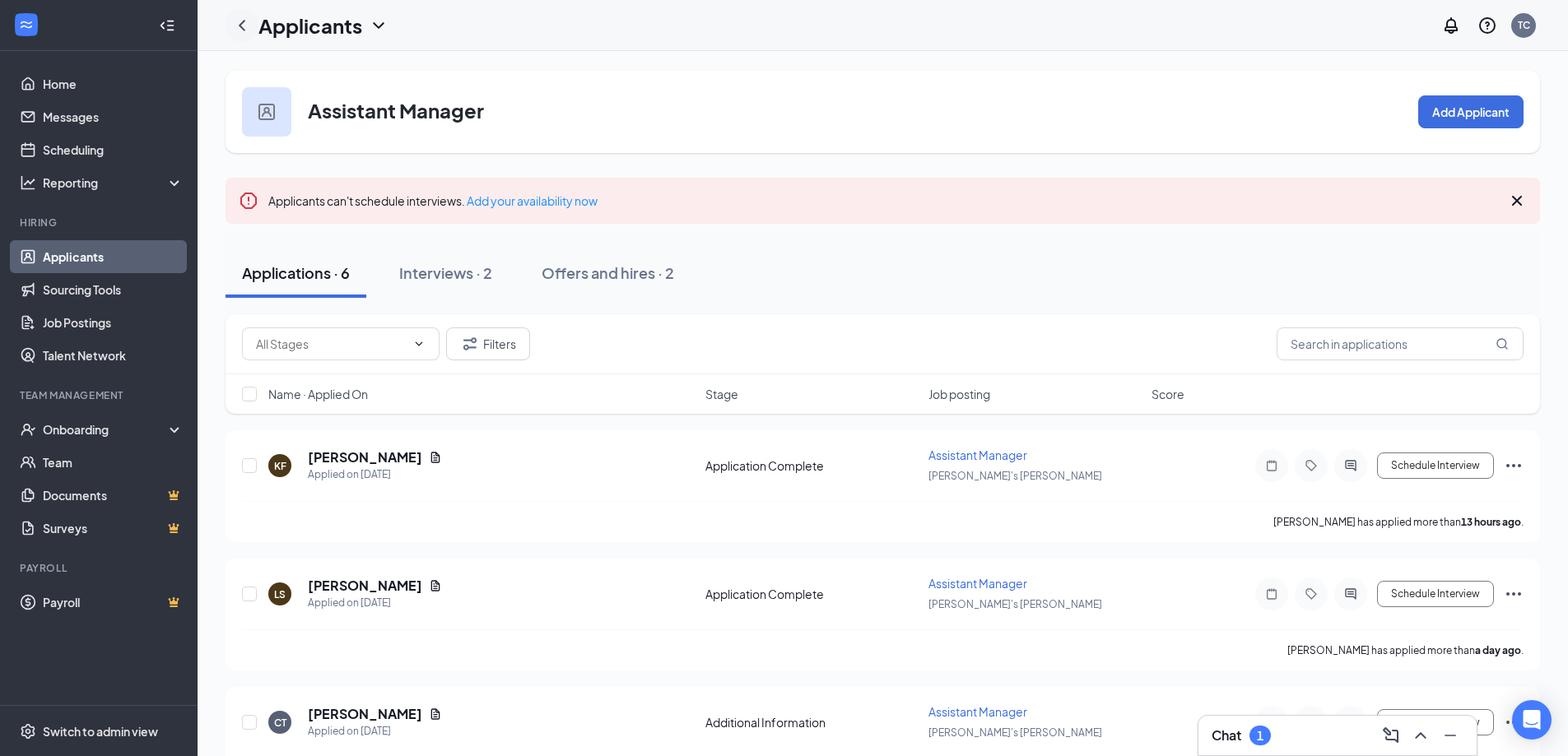
click at [237, 22] on icon "ChevronLeft" at bounding box center [242, 25] width 20 height 20
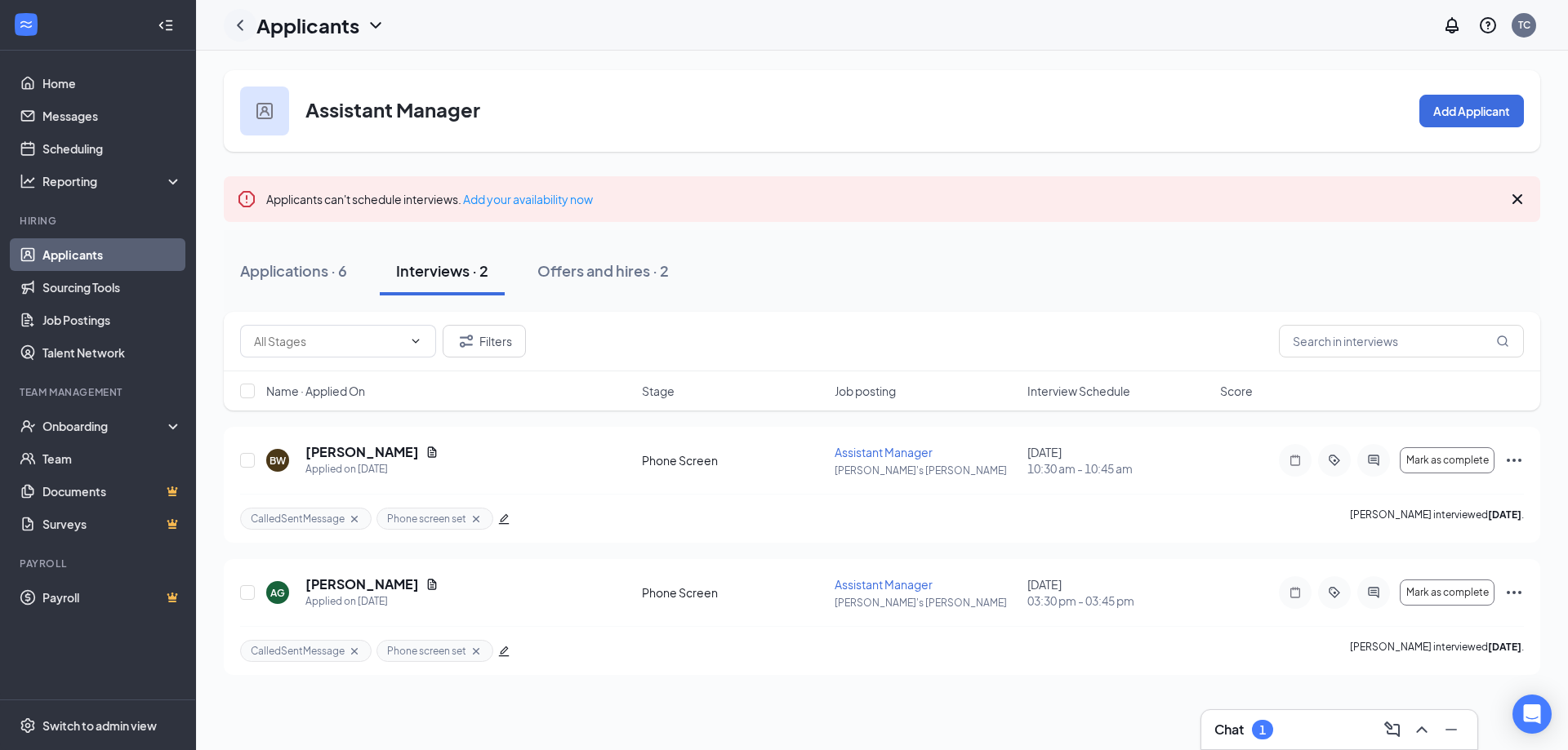
click at [235, 22] on icon "ChevronLeft" at bounding box center [240, 25] width 20 height 20
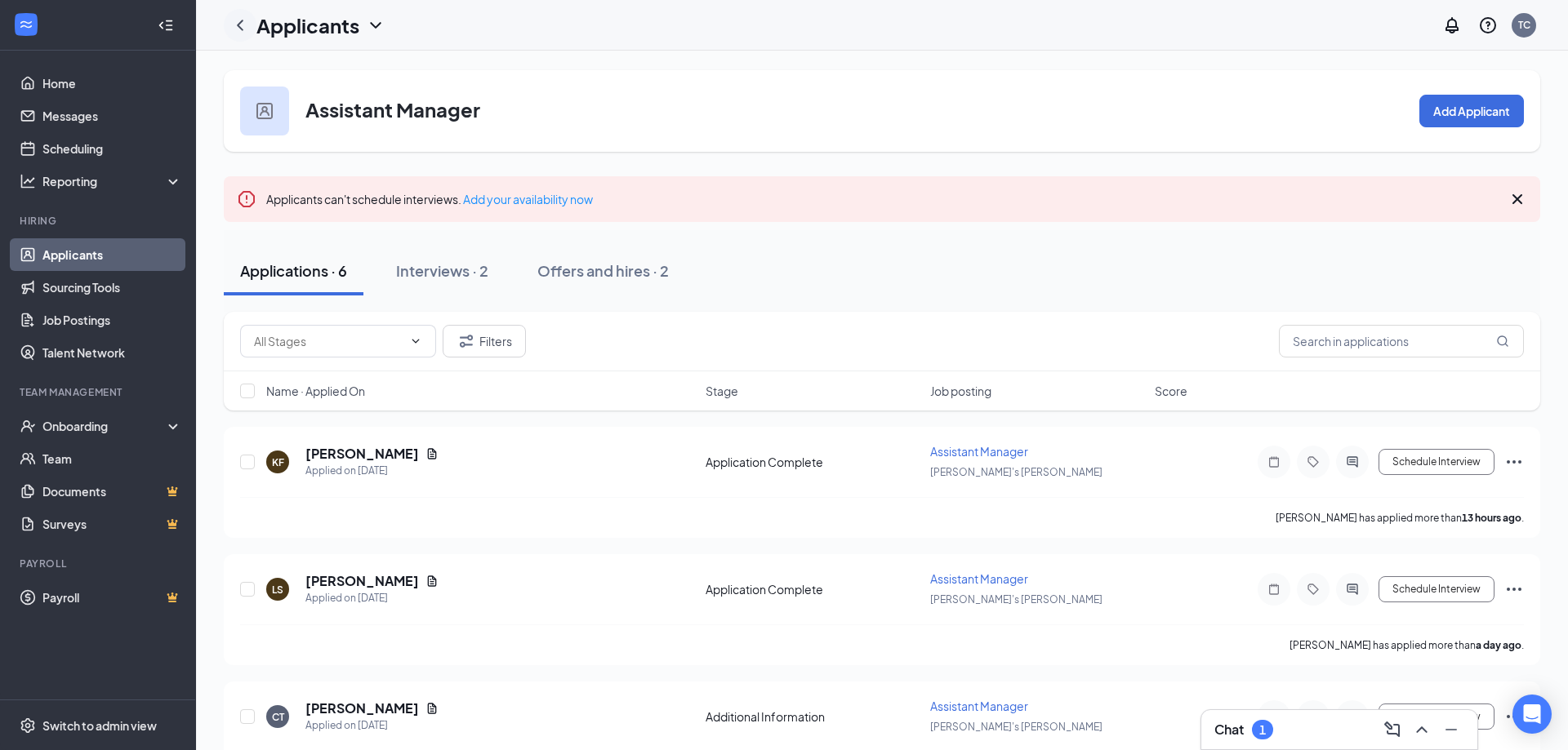
click at [235, 22] on icon "ChevronLeft" at bounding box center [240, 25] width 20 height 20
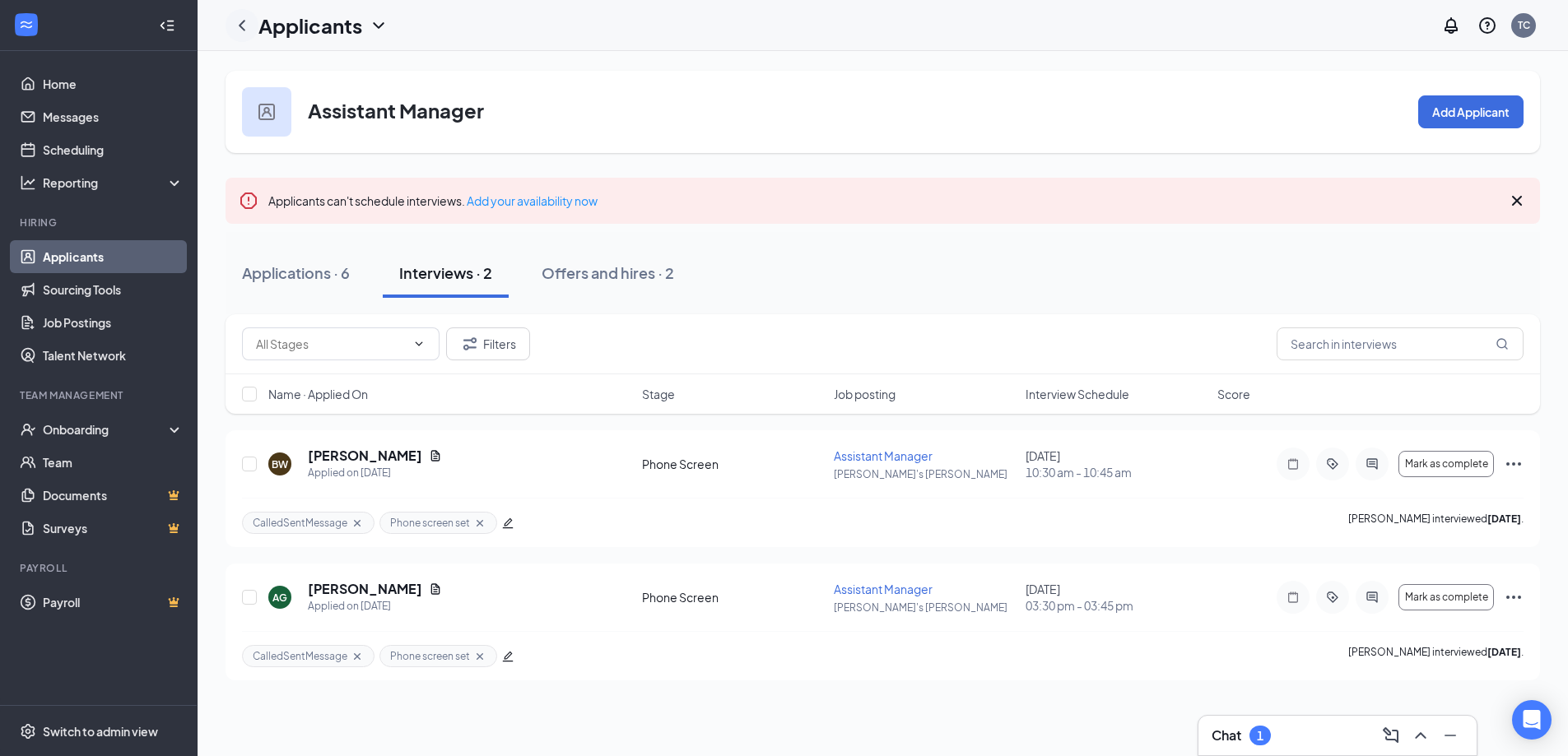
click at [237, 22] on icon "ChevronLeft" at bounding box center [242, 25] width 20 height 20
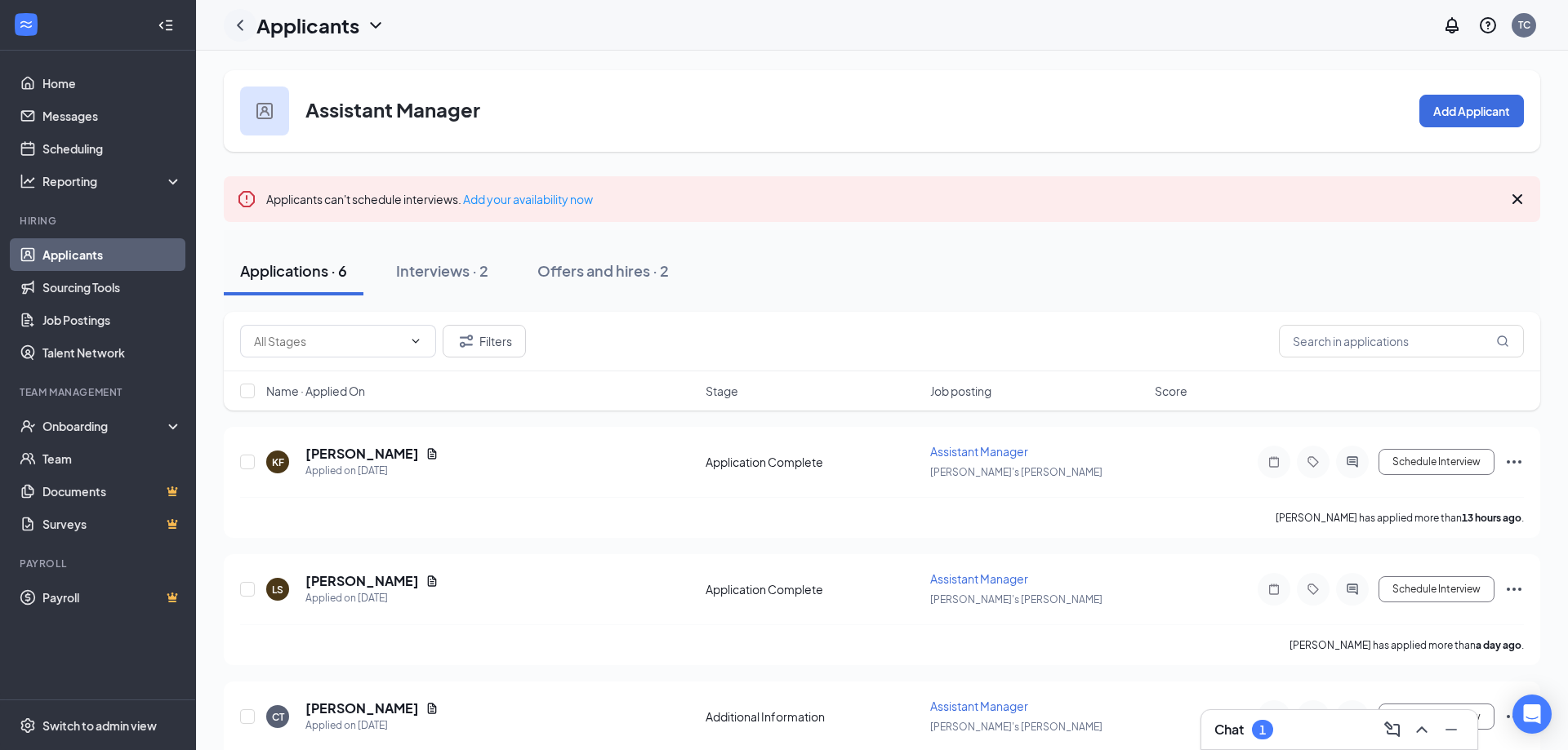
click at [235, 22] on icon "ChevronLeft" at bounding box center [240, 25] width 20 height 20
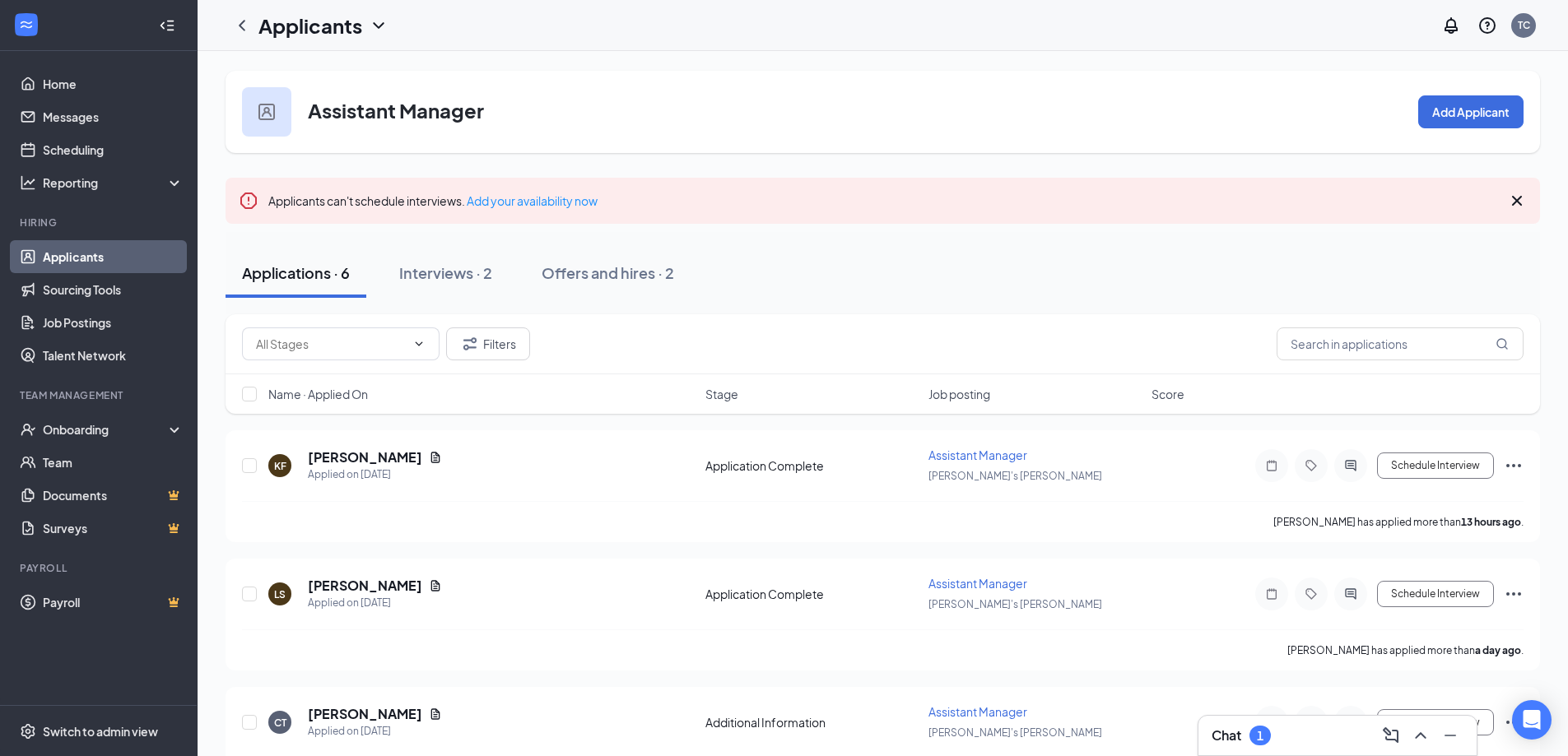
click at [77, 255] on link "Applicants" at bounding box center [114, 256] width 141 height 33
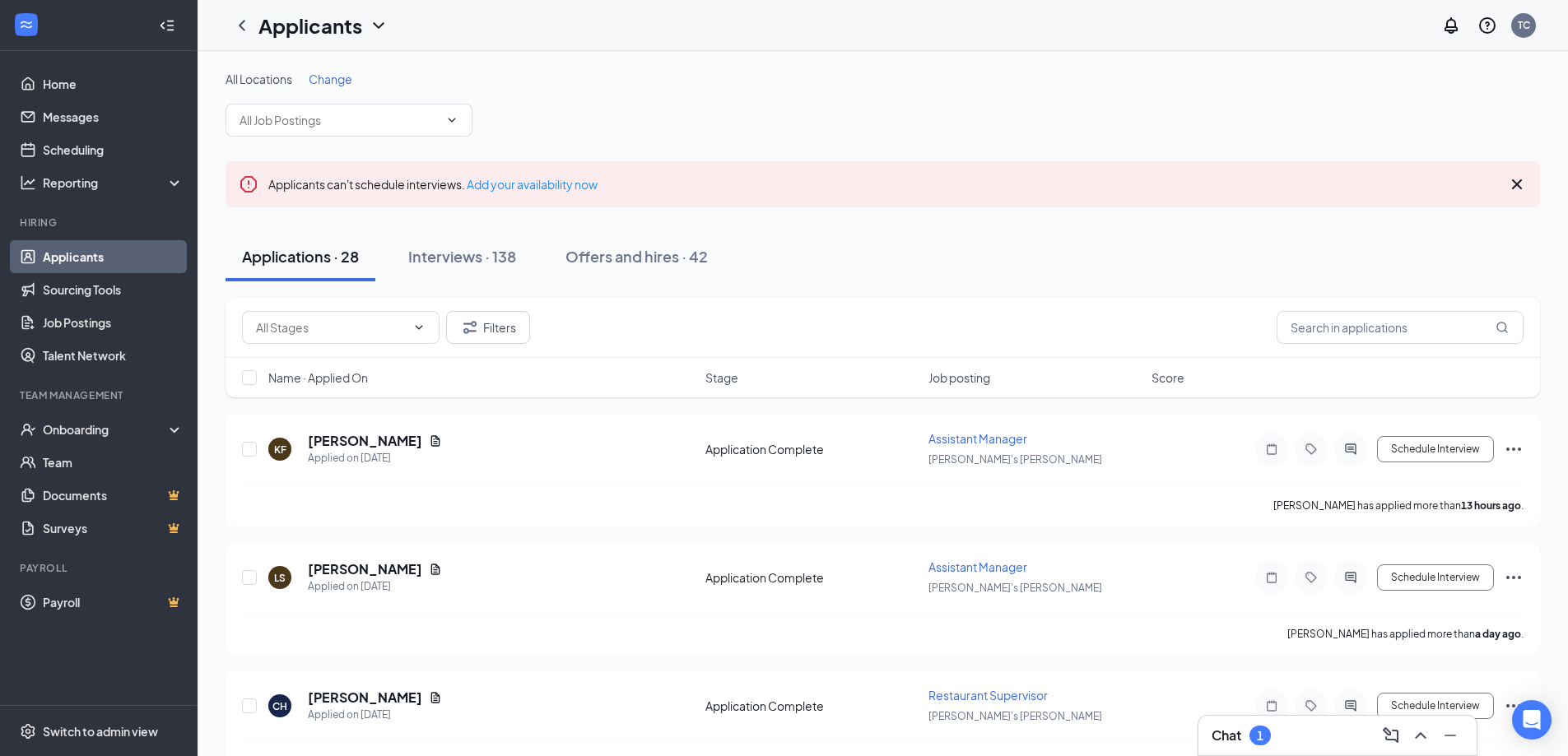
click at [344, 78] on span "Change" at bounding box center [330, 78] width 44 height 15
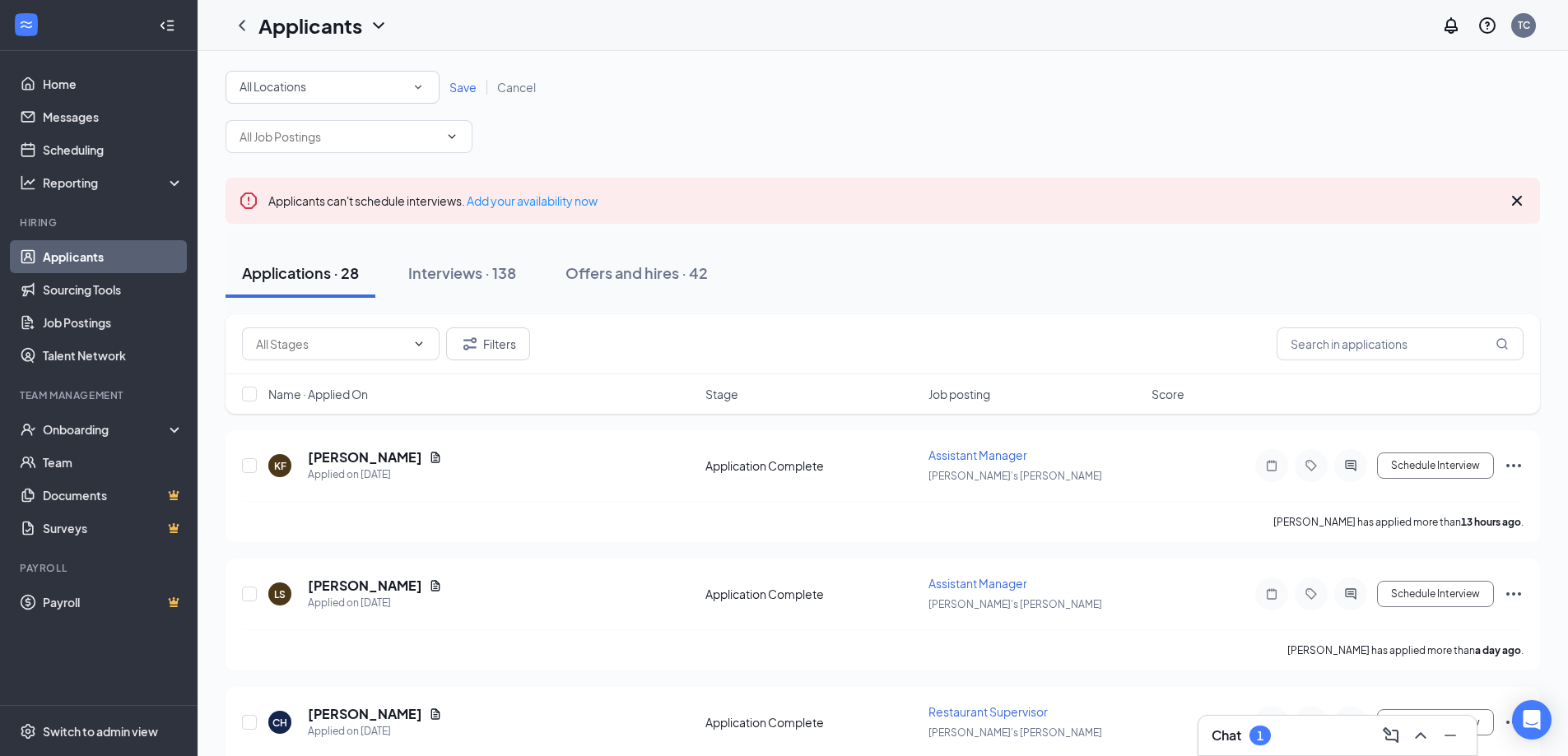
click at [359, 92] on div "All Locations" at bounding box center [332, 87] width 186 height 20
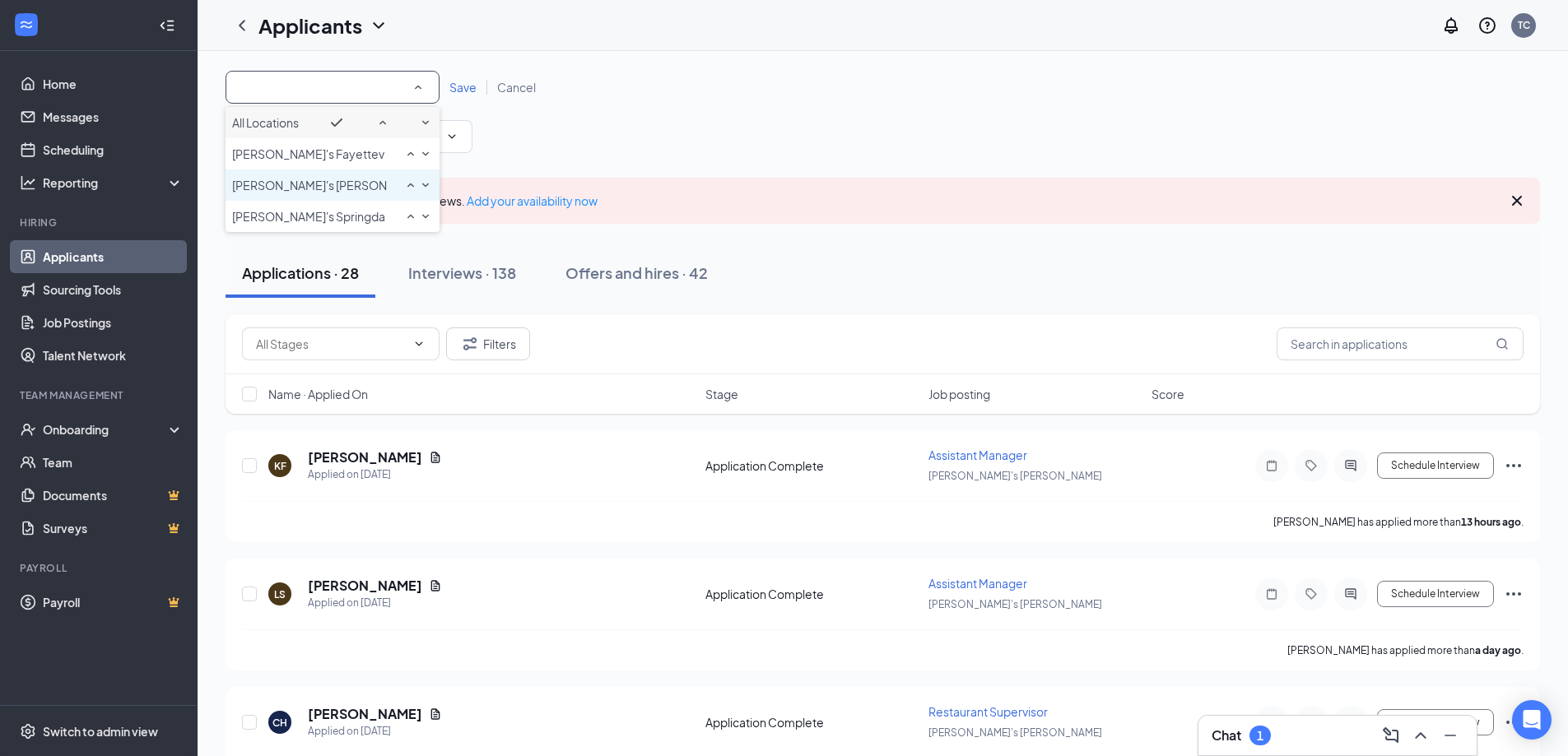
click at [287, 193] on span "[PERSON_NAME]'s [PERSON_NAME]" at bounding box center [331, 185] width 198 height 15
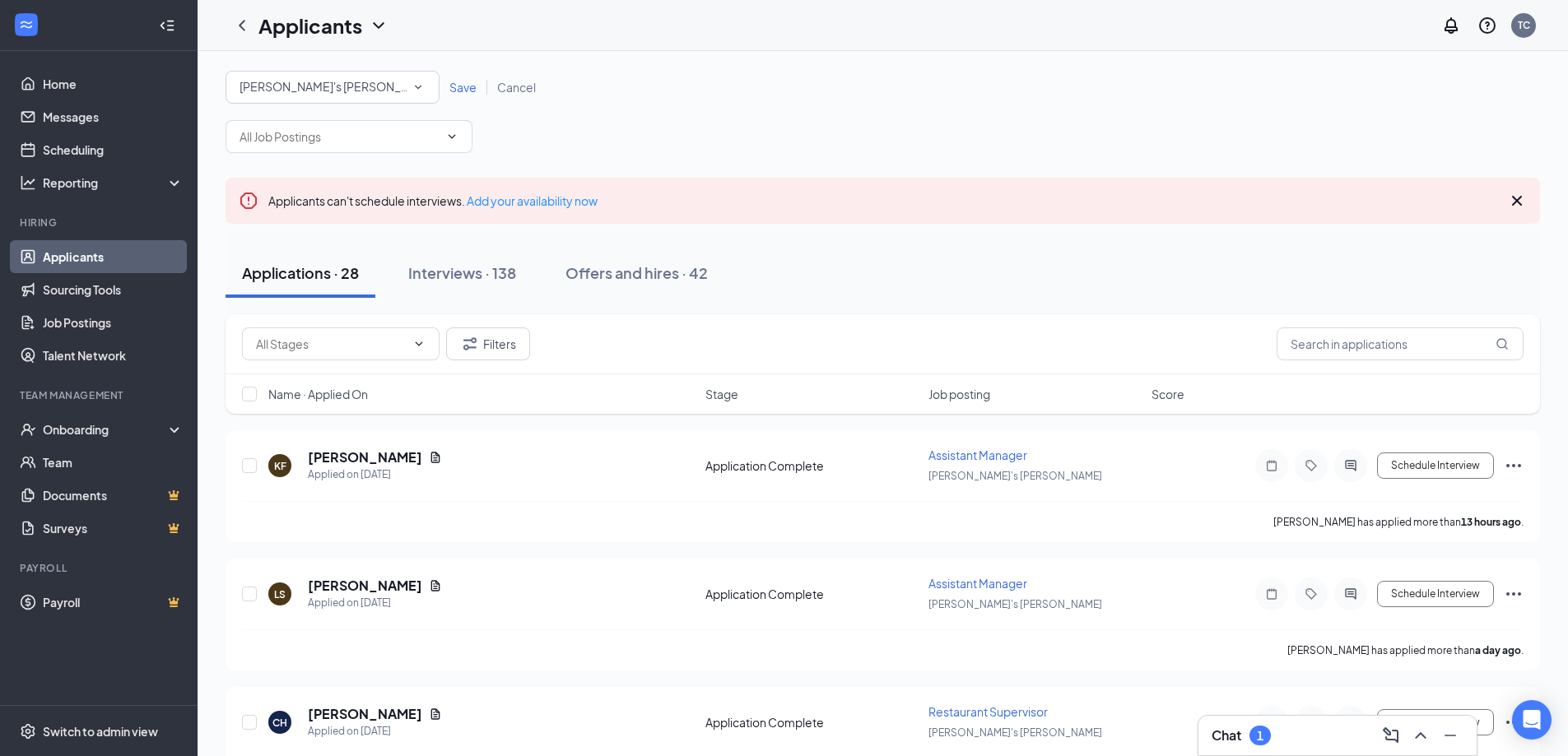
click at [458, 85] on span "Save" at bounding box center [463, 87] width 28 height 15
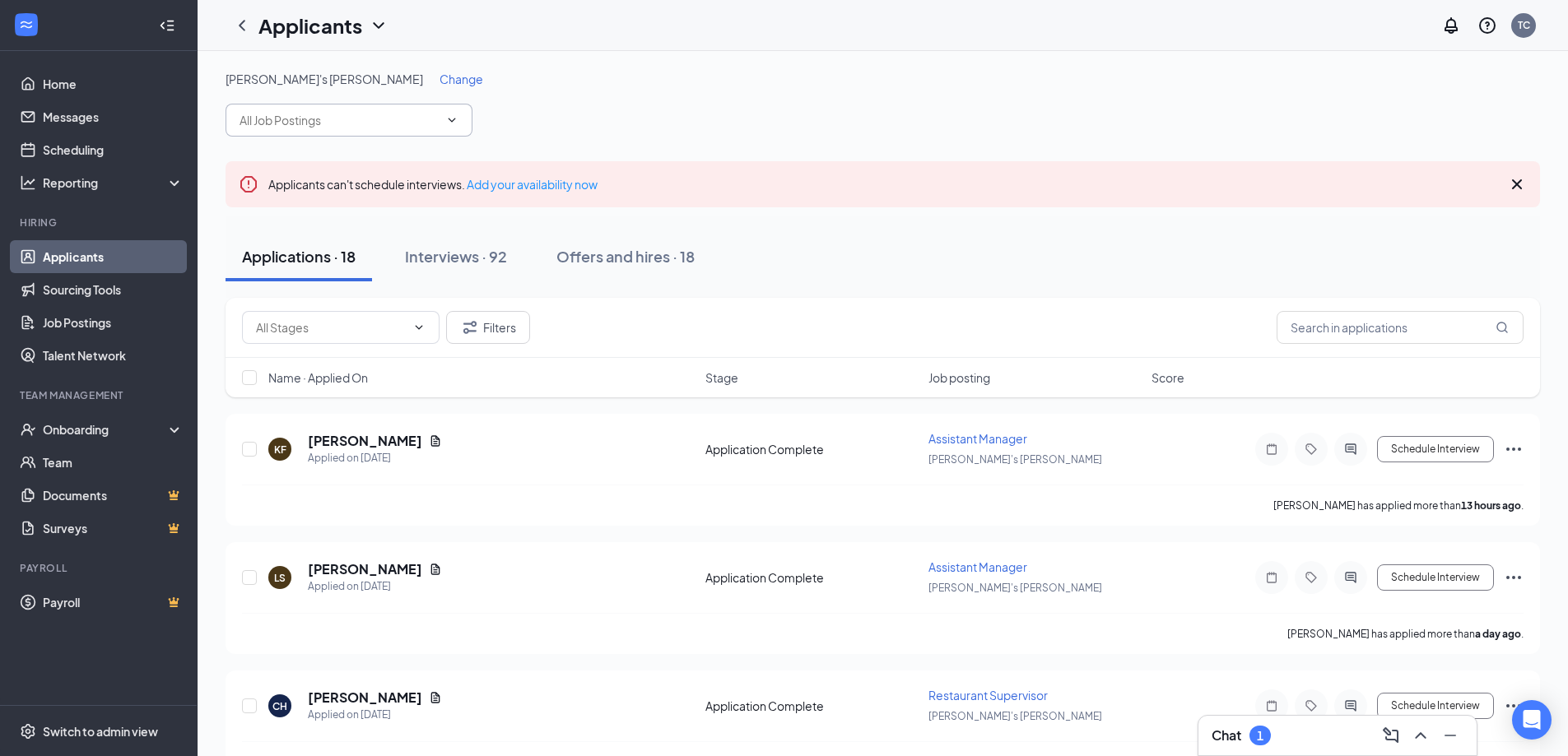
click at [401, 105] on span at bounding box center [348, 120] width 247 height 33
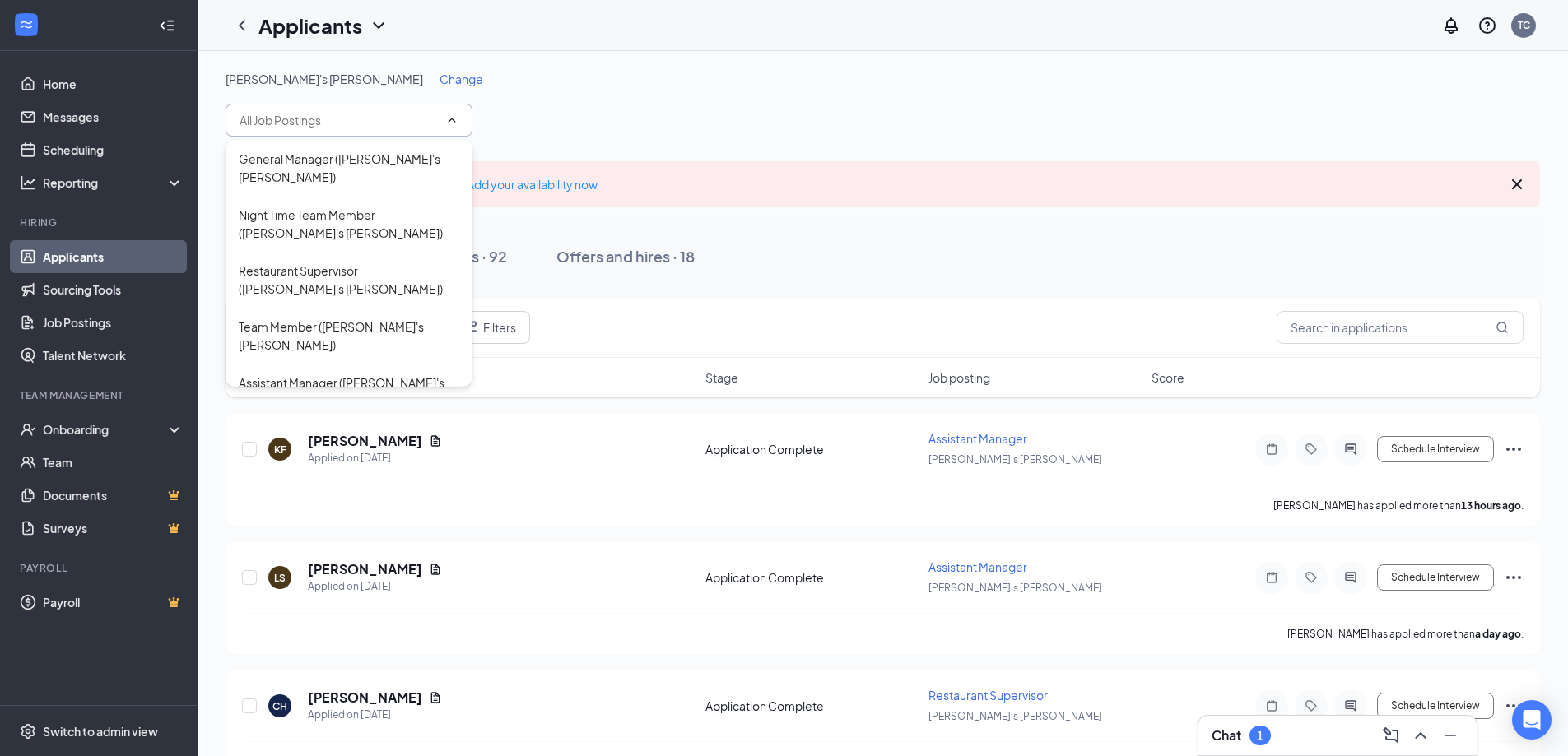
click at [397, 110] on span at bounding box center [348, 120] width 247 height 33
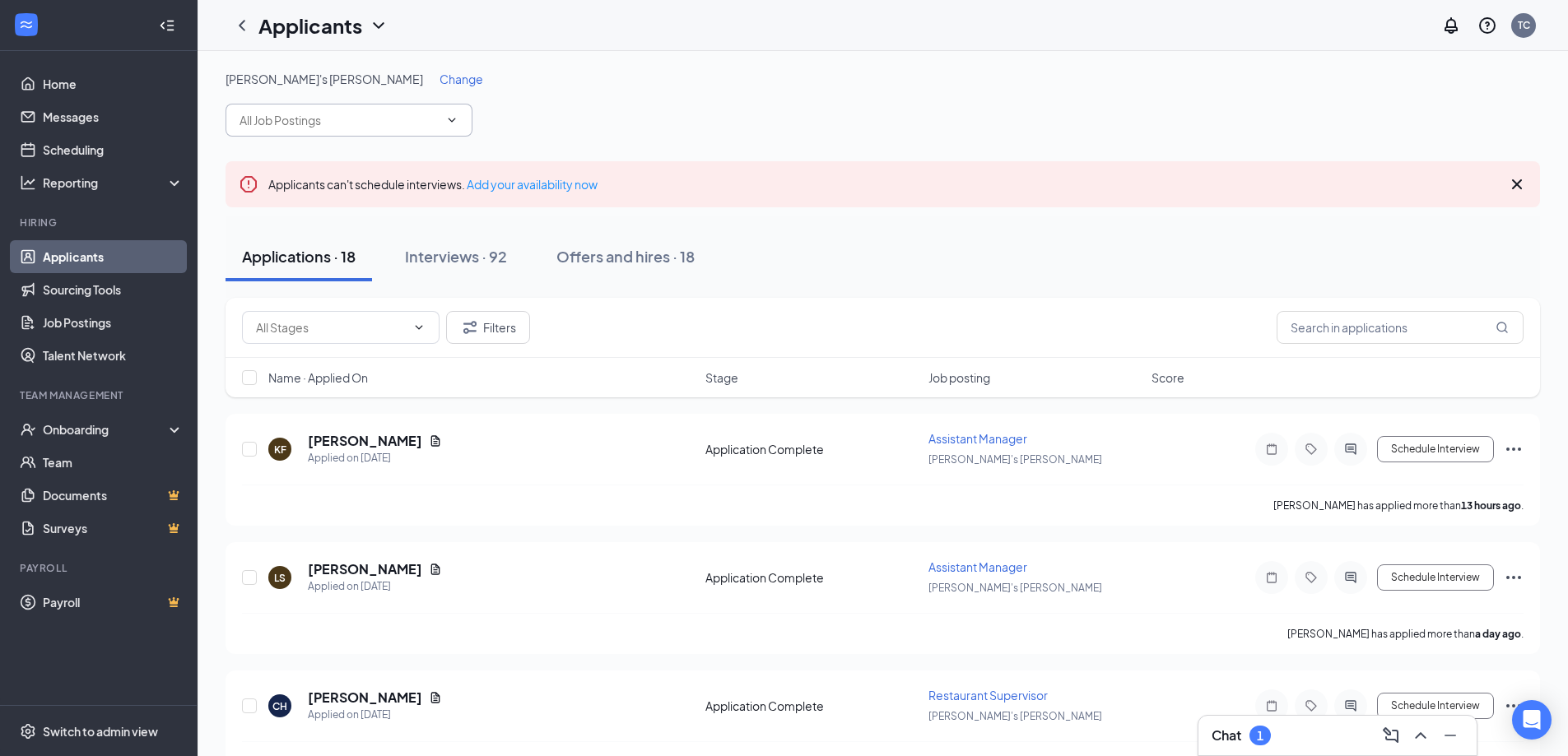
click at [397, 110] on span at bounding box center [348, 120] width 247 height 33
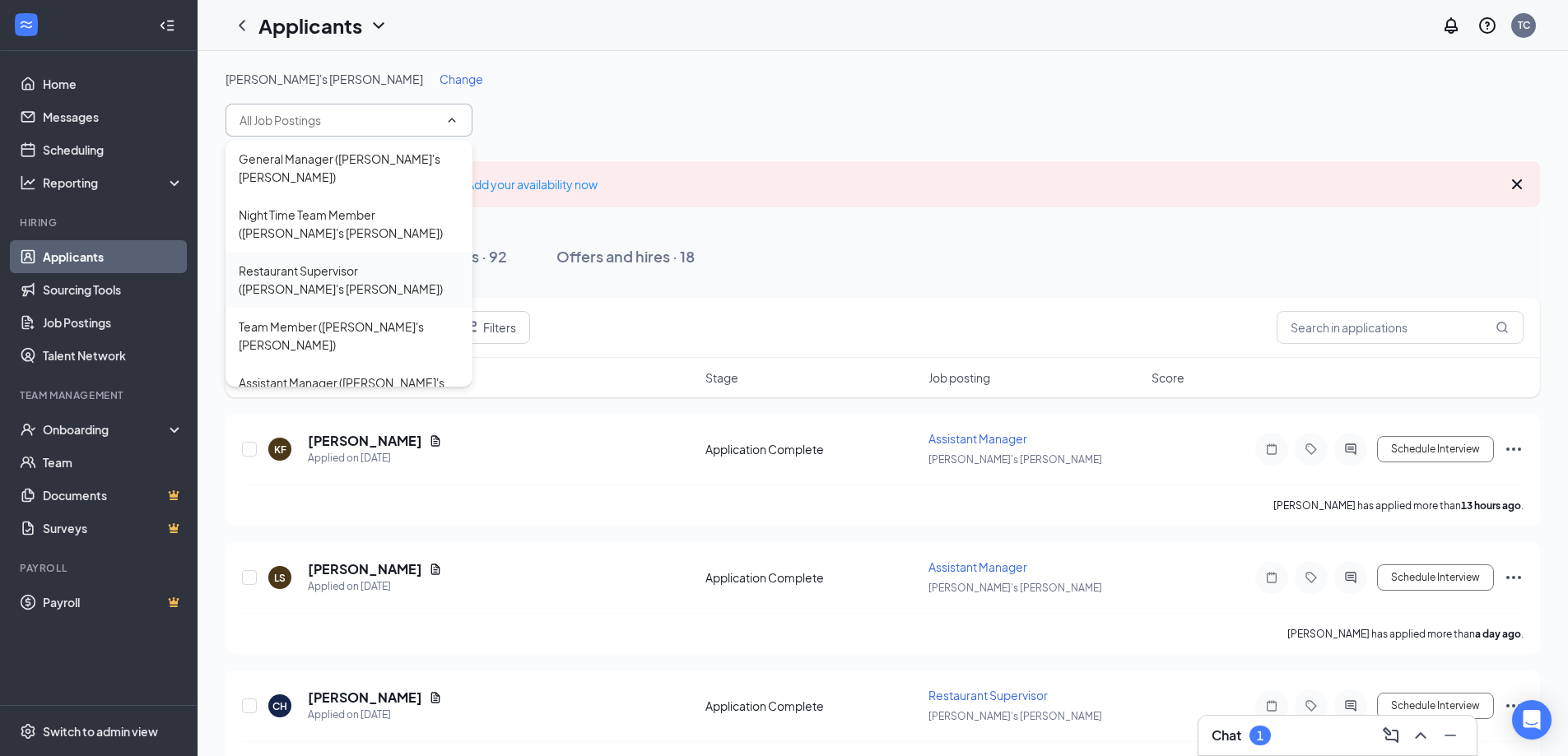
click at [330, 261] on div "Restaurant Supervisor ([PERSON_NAME]'s [PERSON_NAME])" at bounding box center [348, 280] width 220 height 36
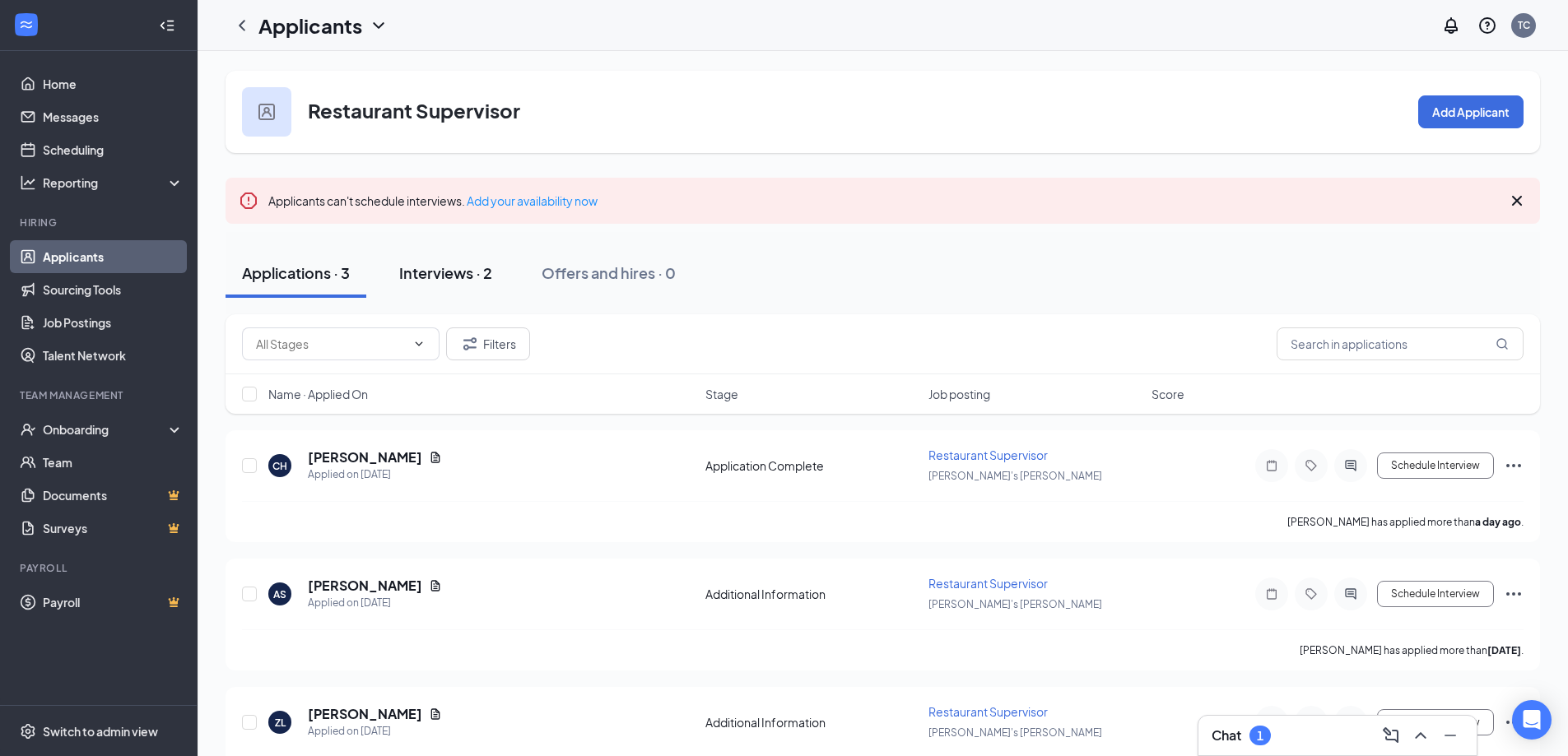
click at [452, 268] on div "Interviews · 2" at bounding box center [446, 273] width 93 height 21
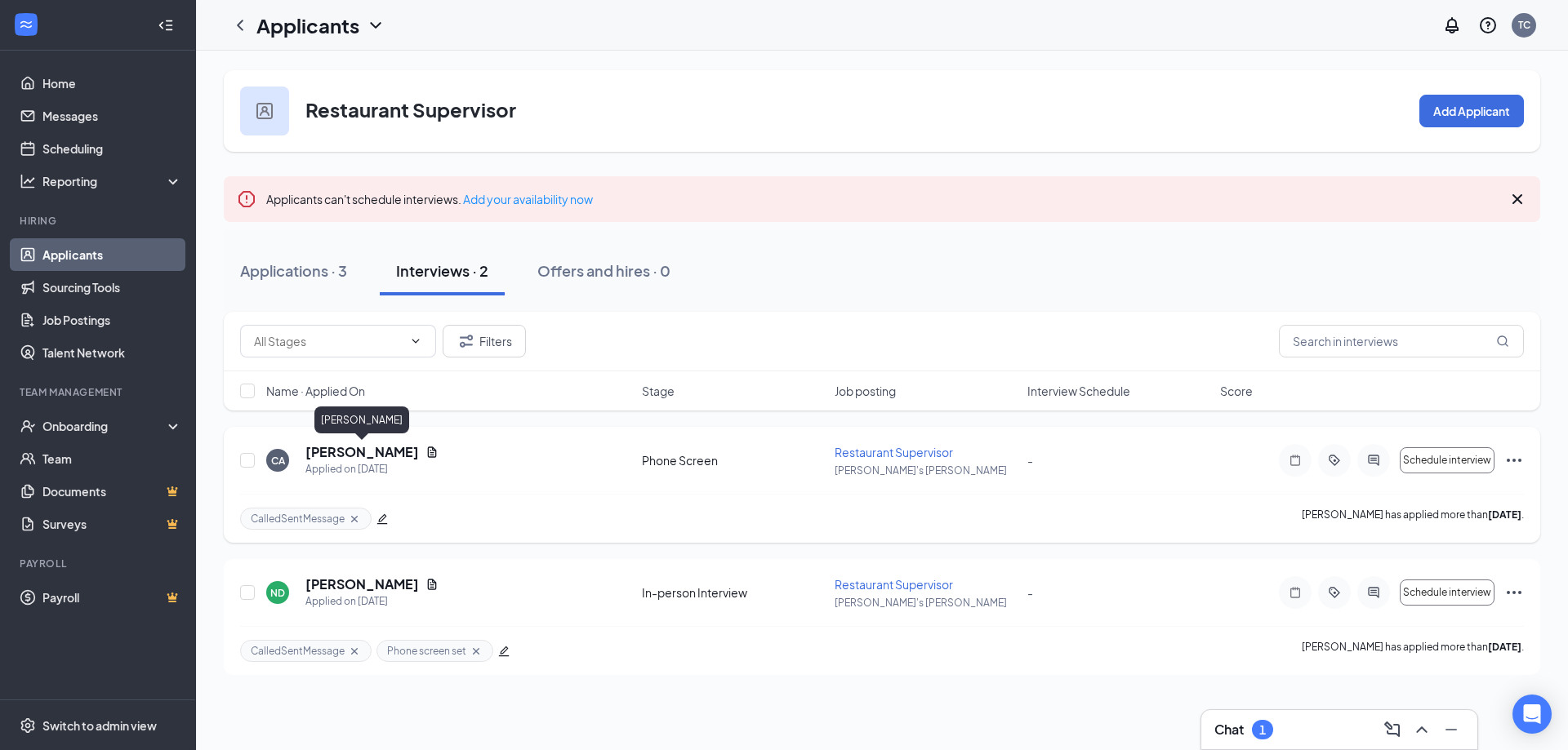
click at [360, 456] on h5 "[PERSON_NAME]" at bounding box center [362, 451] width 114 height 18
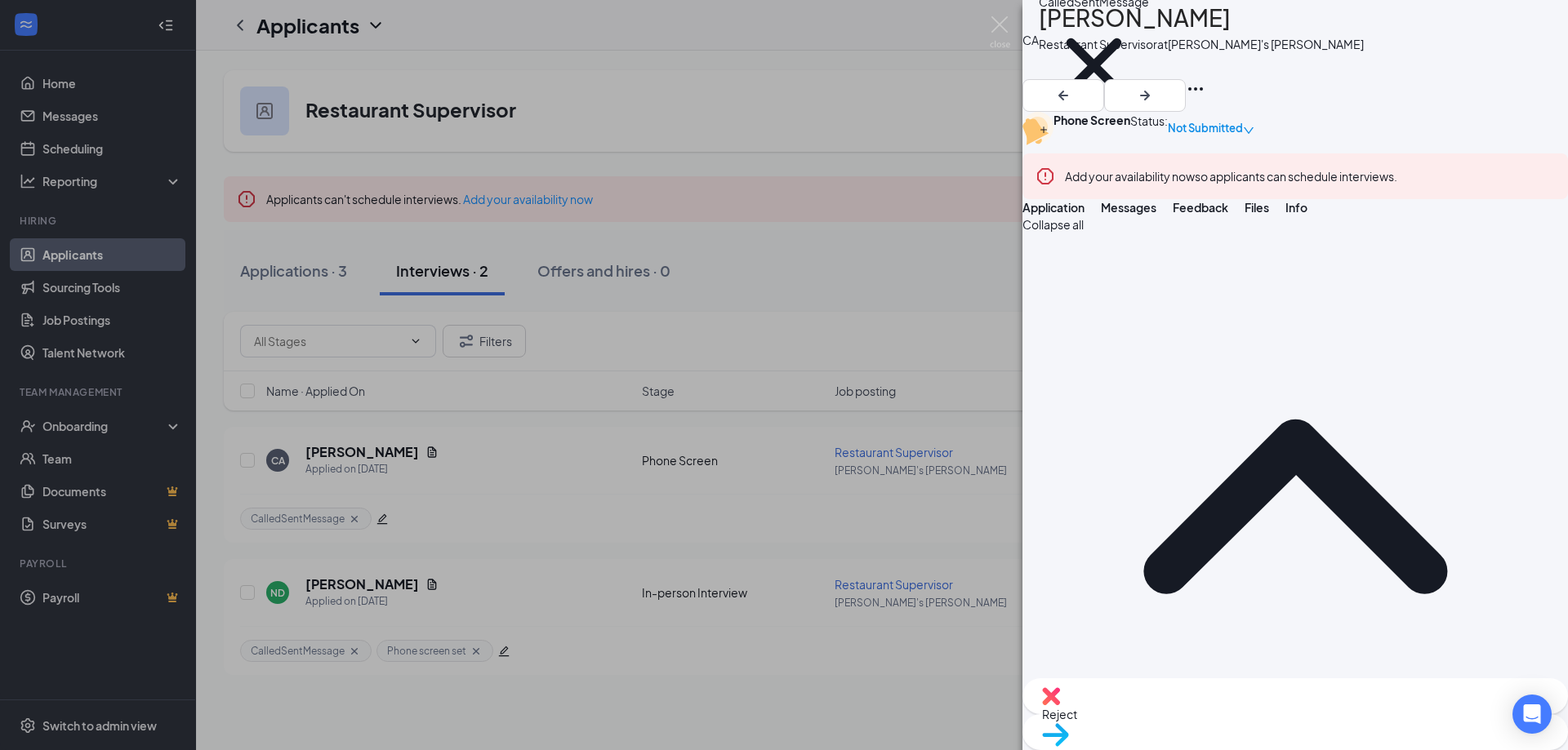
click at [1366, 747] on span "Move to stage" at bounding box center [1295, 755] width 506 height 18
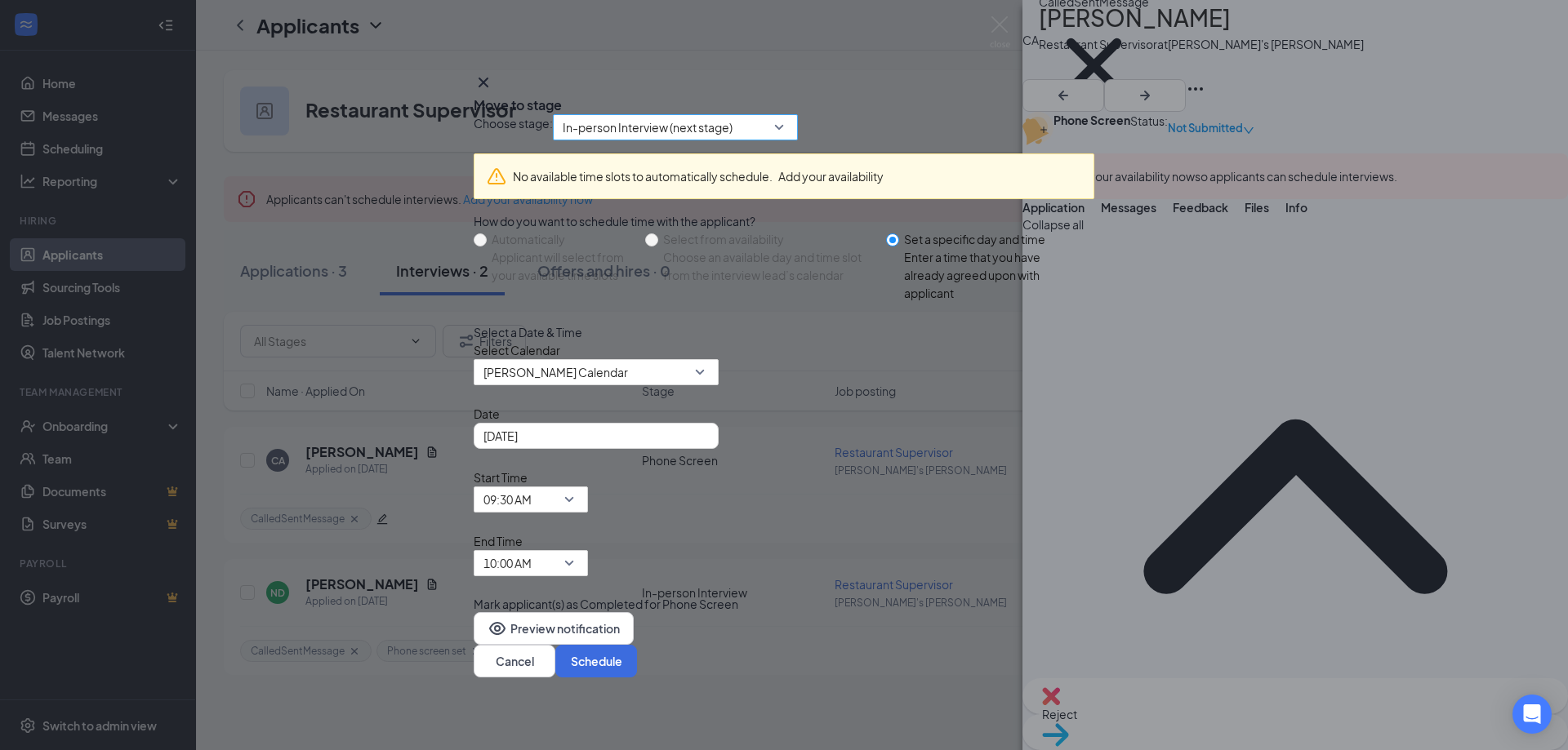
click at [722, 140] on span "In-person Interview (next stage)" at bounding box center [647, 127] width 170 height 25
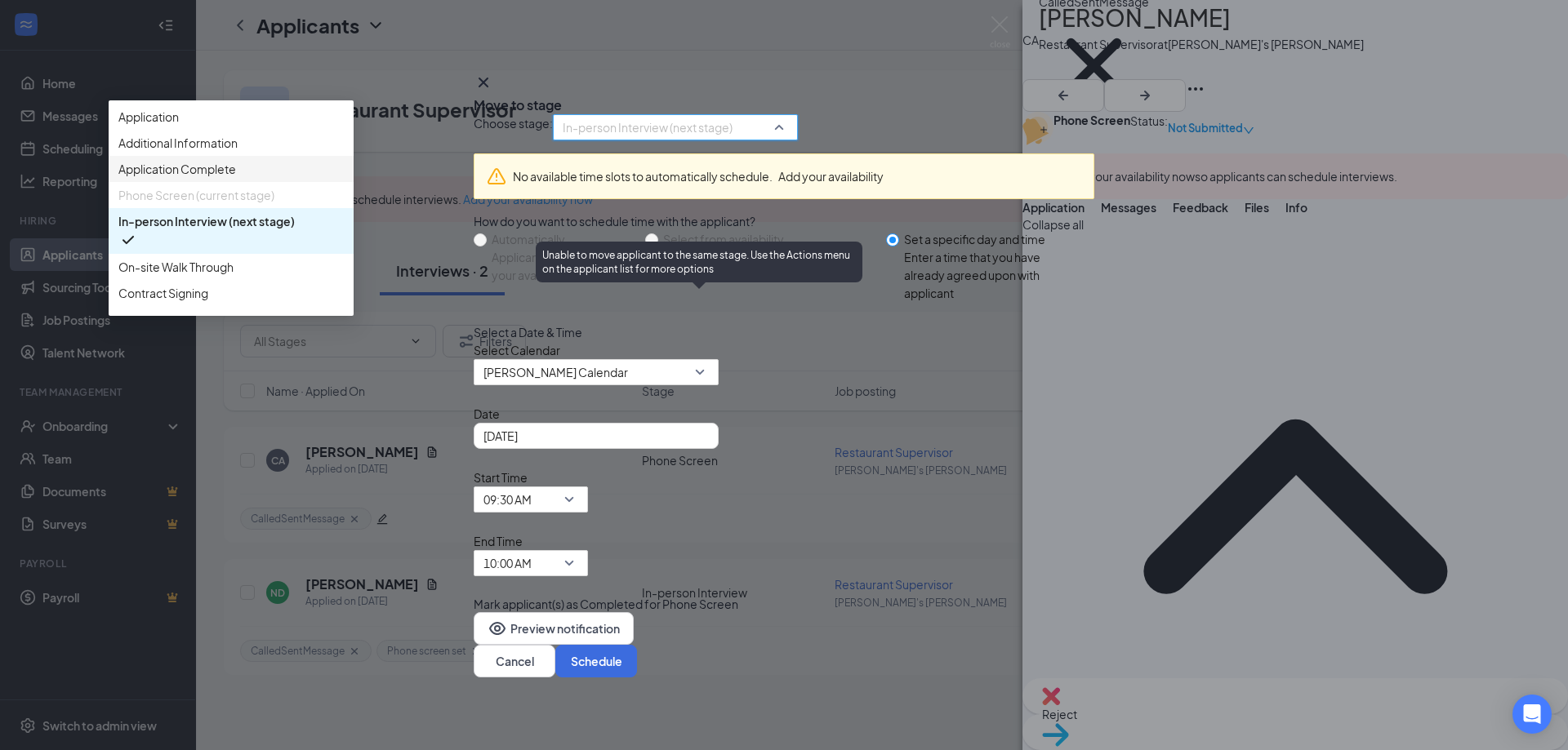
click at [274, 204] on span "Phone Screen (current stage)" at bounding box center [196, 195] width 156 height 18
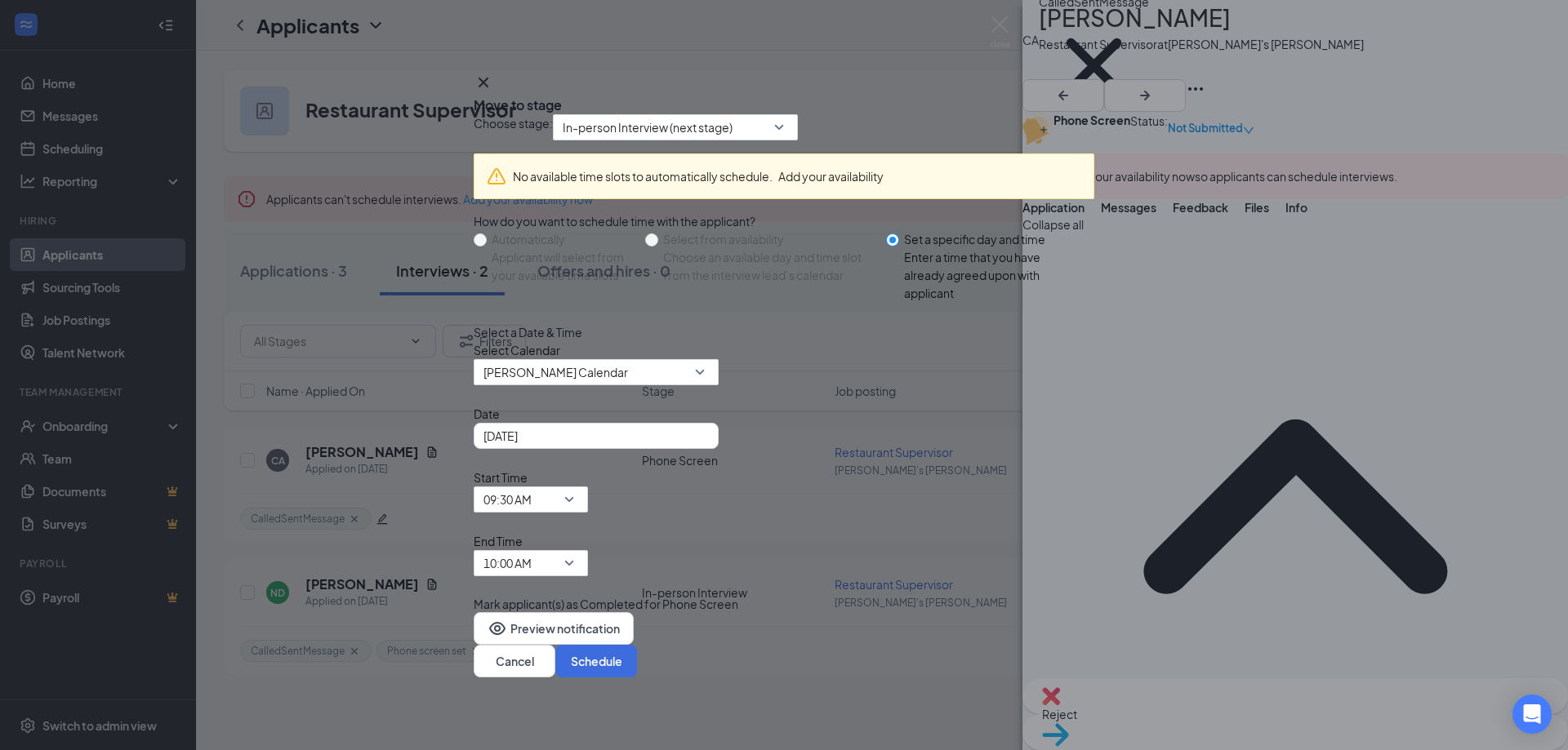
click at [488, 86] on icon "Cross" at bounding box center [483, 82] width 9 height 9
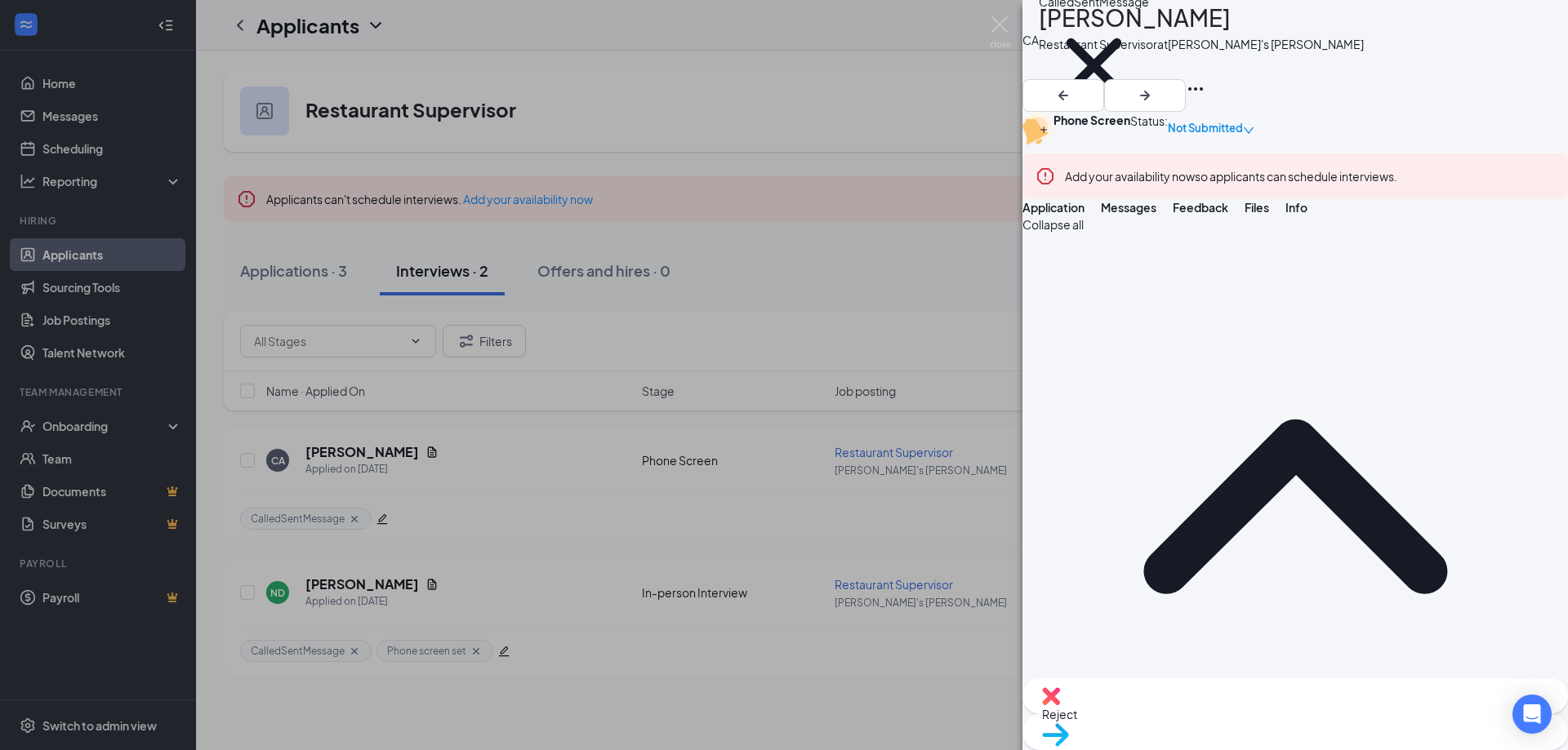
click at [1243, 120] on span "Not Submitted" at bounding box center [1205, 128] width 75 height 16
click at [1463, 170] on span "Assign Time" at bounding box center [1454, 177] width 90 height 18
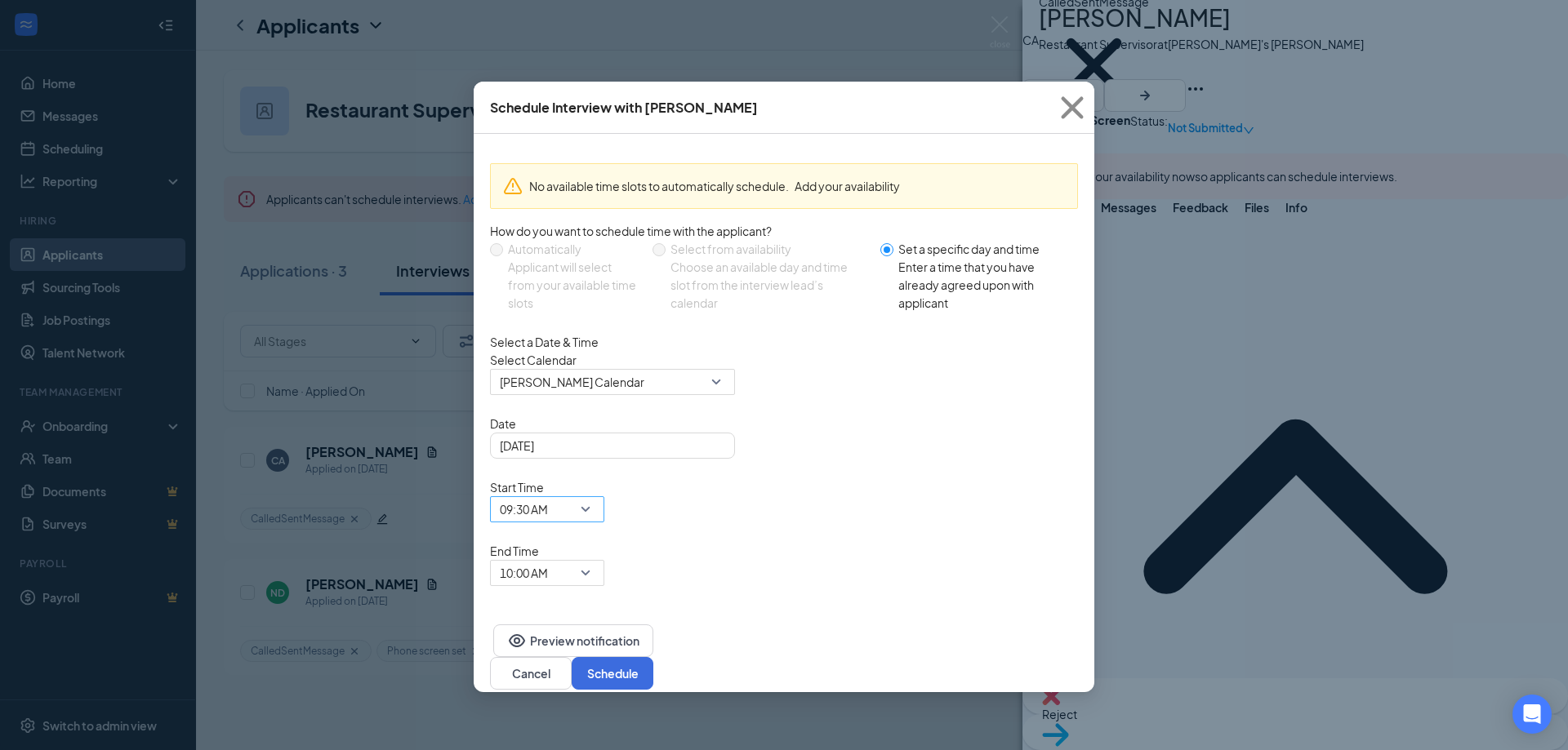
click at [604, 497] on div "09:30 AM" at bounding box center [547, 509] width 114 height 26
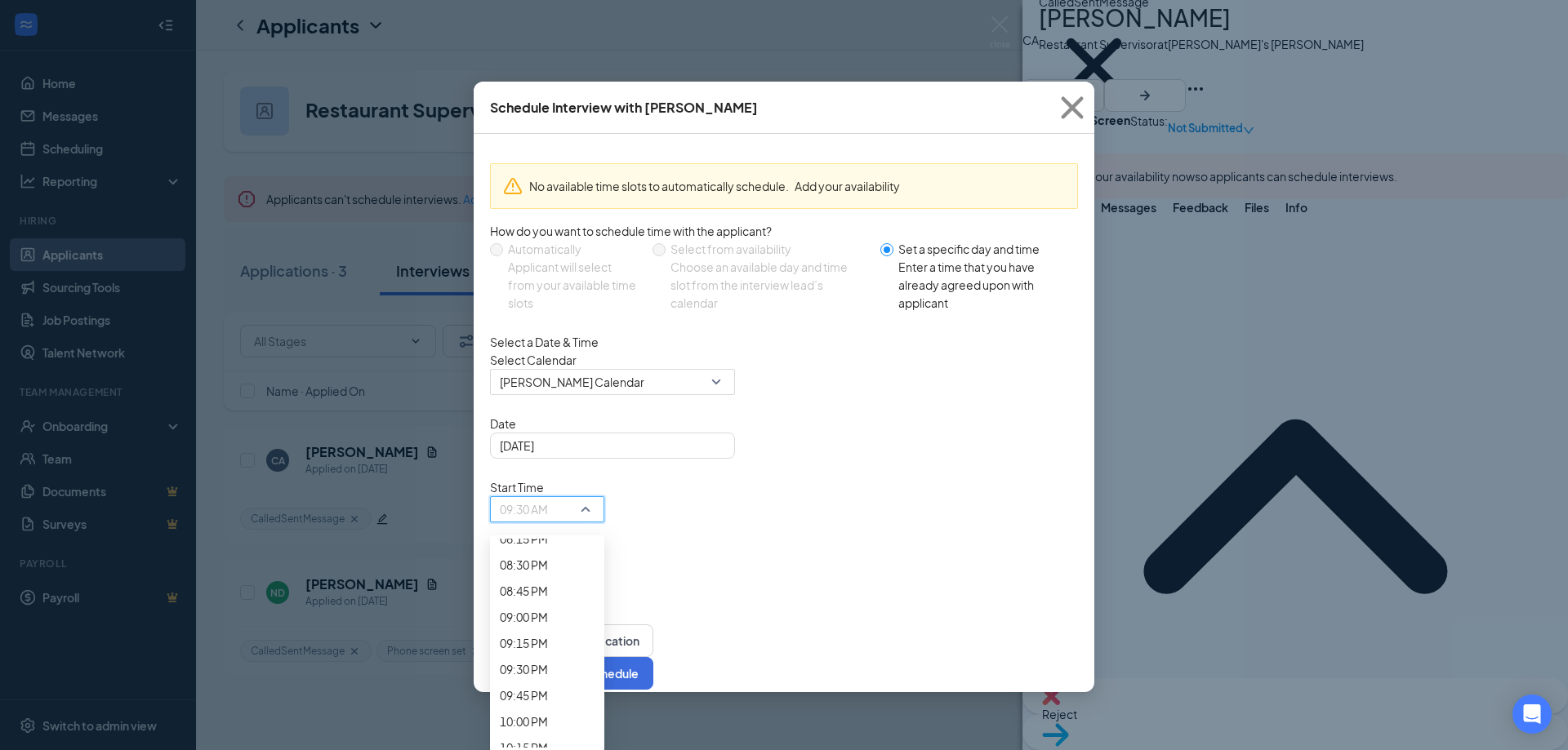
scroll to position [2210, 0]
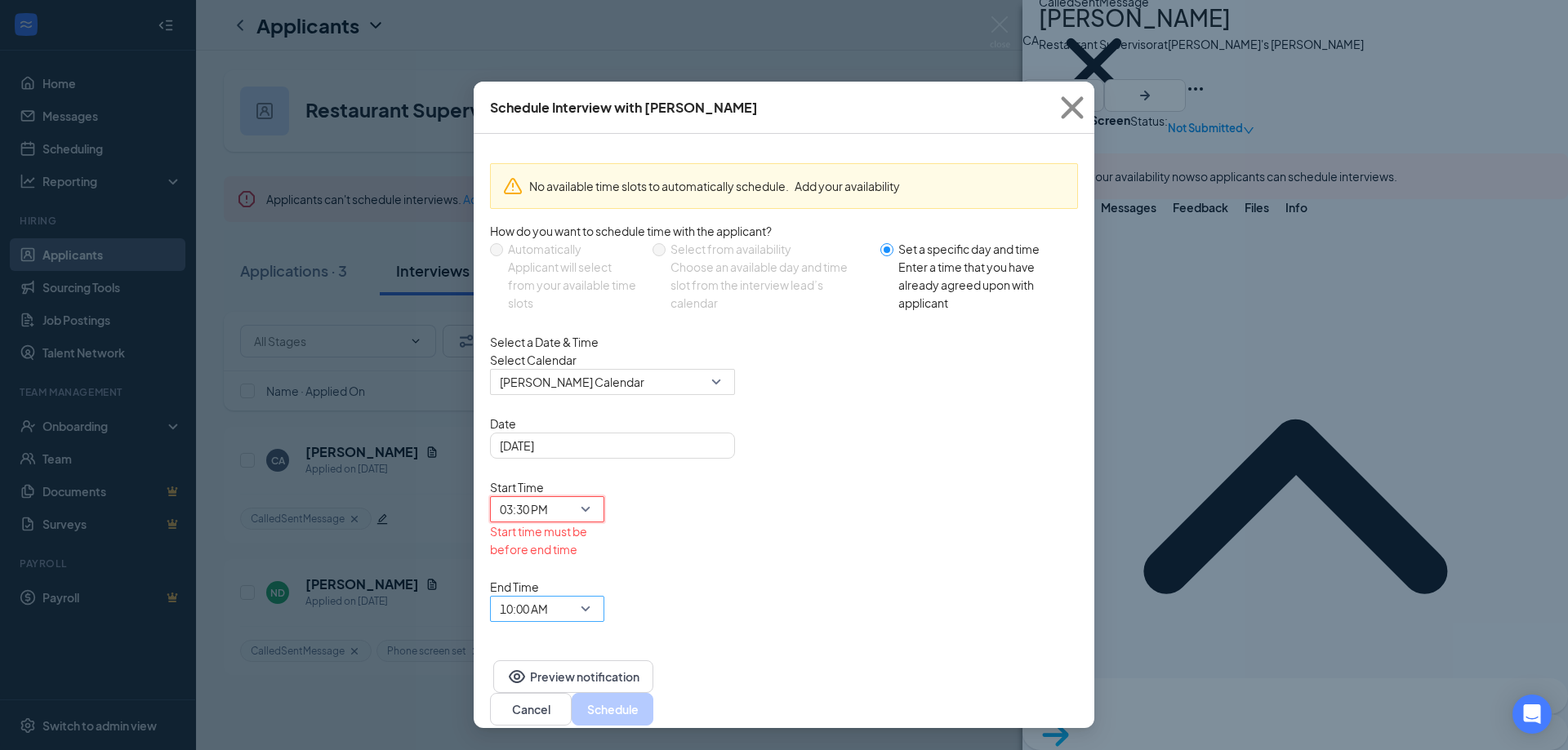
click at [580, 596] on span "10:00 AM" at bounding box center [540, 619] width 80 height 44
click at [548, 41] on span "03:45 PM" at bounding box center [524, 32] width 48 height 18
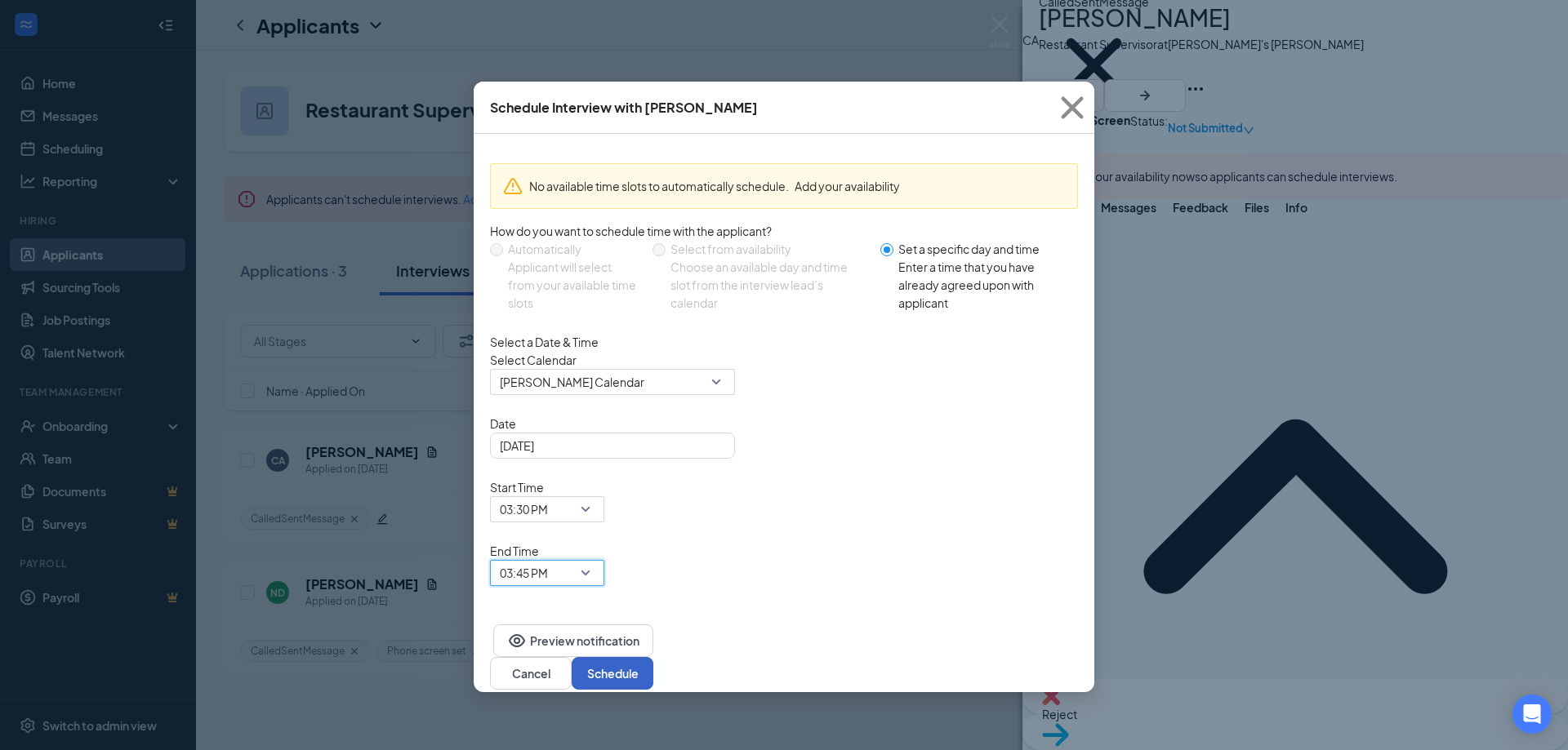
click at [653, 657] on button "Schedule" at bounding box center [613, 673] width 82 height 32
